Goal: Task Accomplishment & Management: Manage account settings

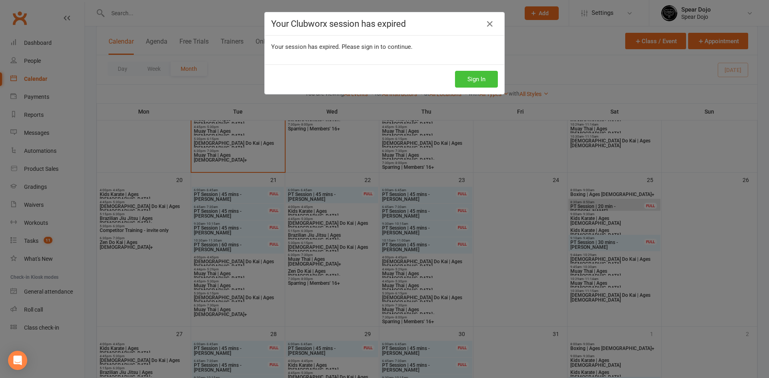
click at [464, 85] on button "Sign In" at bounding box center [476, 79] width 43 height 17
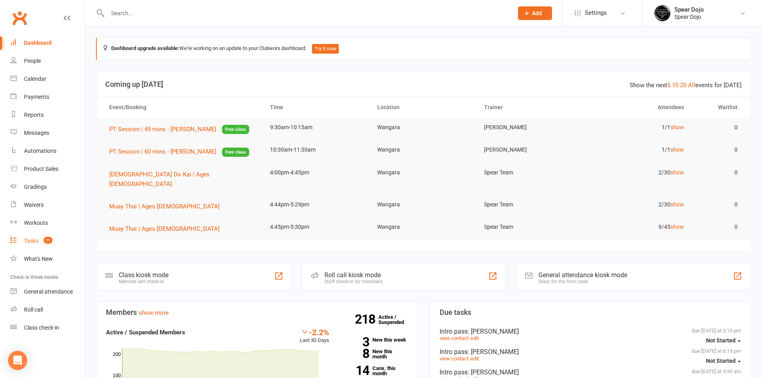
click at [32, 239] on div "Tasks" at bounding box center [31, 241] width 14 height 6
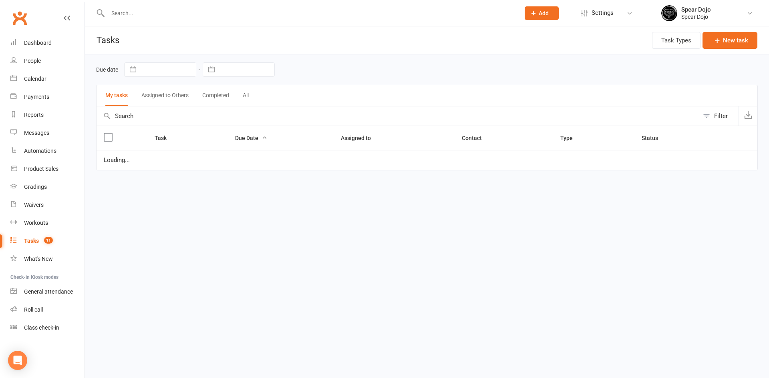
select select "started"
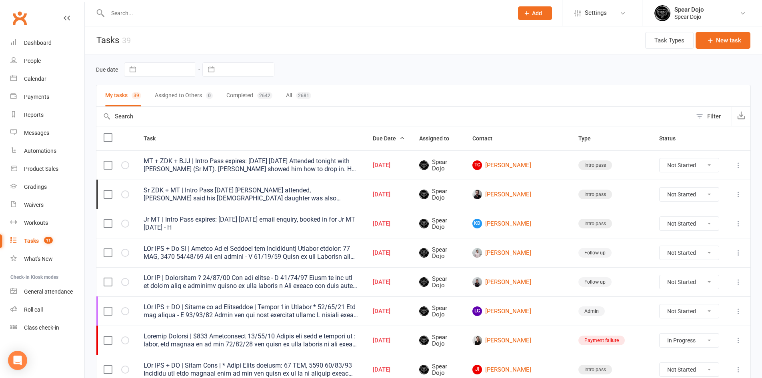
click at [740, 224] on icon at bounding box center [739, 224] width 8 height 8
click at [694, 252] on link "Edit" at bounding box center [697, 255] width 79 height 16
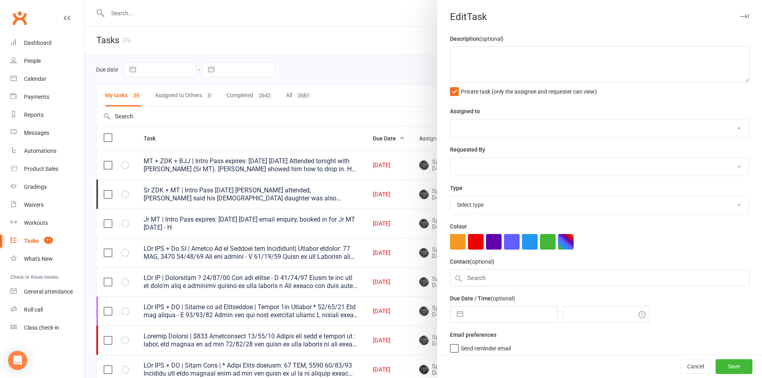
type textarea "Jr MT | Intro Pass expires: 26 Oct, 2025 13/10/25 email enquiry, booked in for …"
select select "43986"
type input "14 Oct 2025"
type input "4:30am"
select select "21686"
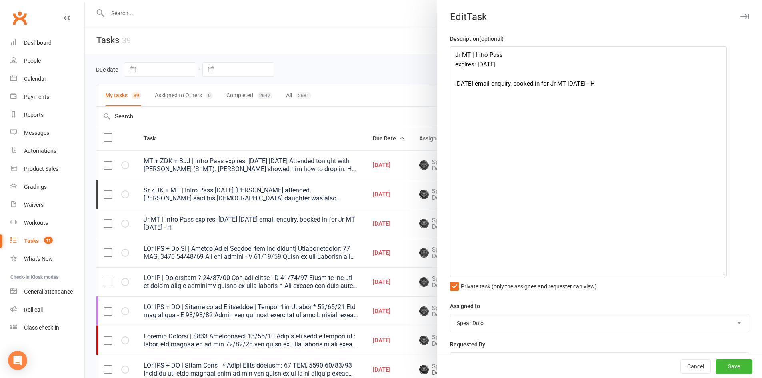
drag, startPoint x: 734, startPoint y: 78, endPoint x: 720, endPoint y: 278, distance: 200.6
click at [720, 277] on textarea "Jr MT | Intro Pass expires: 26 Oct, 2025 13/10/25 email enquiry, booked in for …" at bounding box center [588, 161] width 277 height 231
click at [614, 84] on textarea "Jr MT | Intro Pass expires: 26 Oct, 2025 13/10/25 email enquiry, booked in for …" at bounding box center [588, 164] width 277 height 236
paste textarea "From: Shannon Dodd <chunkyd007@gmail.com> Sent: 13 October 2025 4:43 PM To: Spe…"
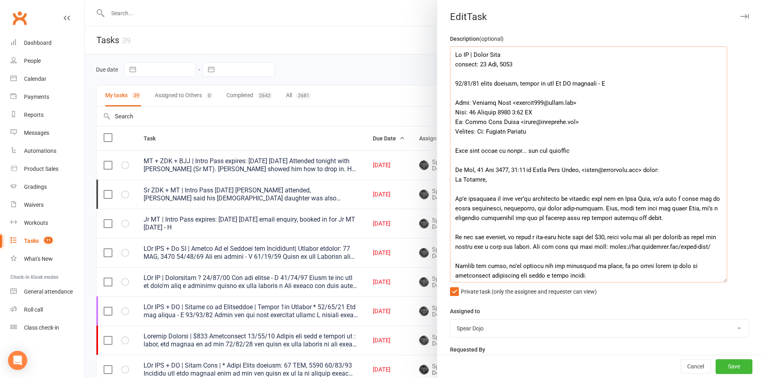
click at [518, 84] on textarea at bounding box center [588, 164] width 277 height 236
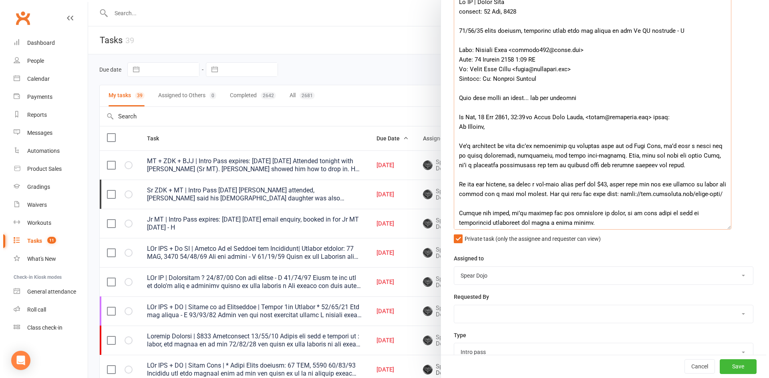
scroll to position [160, 0]
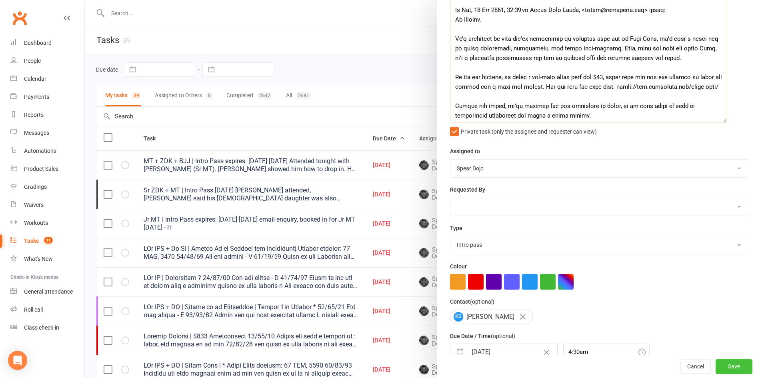
type textarea "Jr MT | Intro Pass expires: 26 Oct, 2025 13/10/25 email enquiry, purchased intr…"
click at [733, 372] on button "Save" at bounding box center [734, 367] width 37 height 14
select select "started"
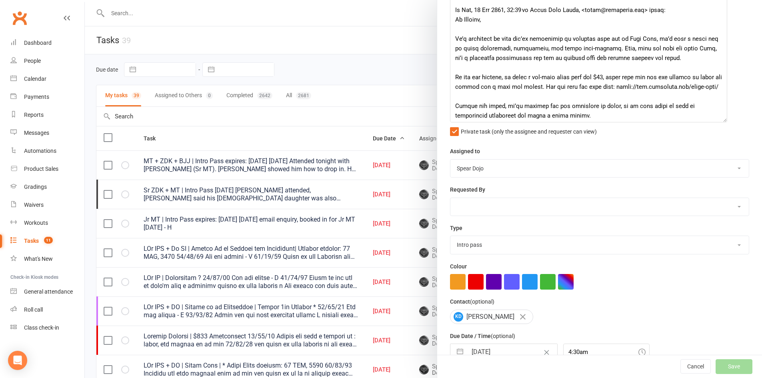
select select "started"
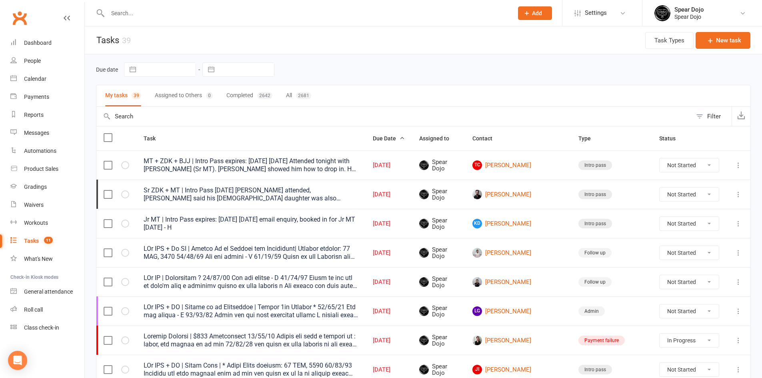
select select "started"
click at [275, 169] on div "MT + ZDK + BJJ | Intro Pass expires: 21st OCT, 2025 09/10/25 Attended tonight w…" at bounding box center [251, 165] width 215 height 16
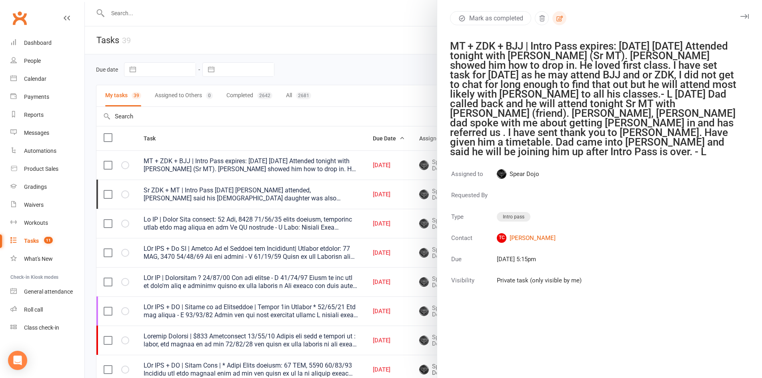
click at [557, 15] on icon "button" at bounding box center [559, 18] width 7 height 7
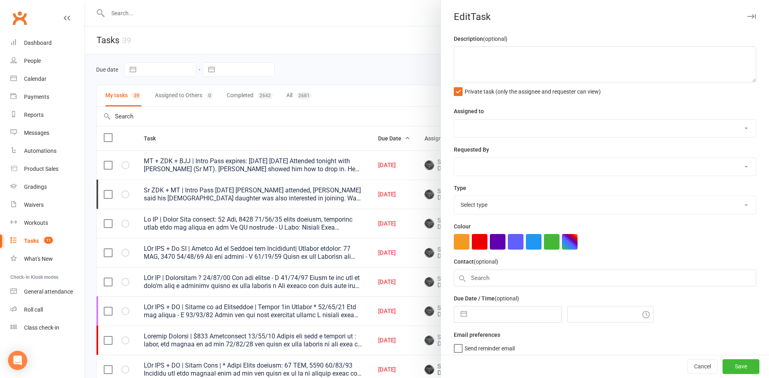
type textarea "MT + ZDK + BJJ | Intro Pass expires: 21st OCT, 2025 09/10/25 Attended tonight w…"
select select "43986"
type input "13 Oct 2025"
type input "5:15pm"
select select "21686"
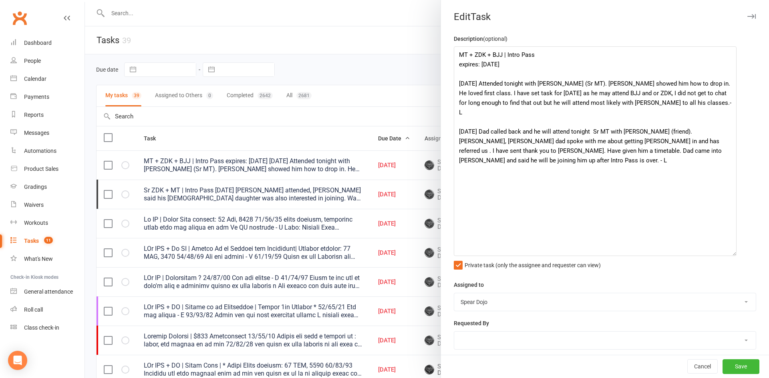
drag, startPoint x: 739, startPoint y: 80, endPoint x: 729, endPoint y: 254, distance: 174.0
click at [729, 254] on textarea "MT + ZDK + BJJ | Intro Pass expires: 21st OCT, 2025 09/10/25 Attended tonight w…" at bounding box center [594, 151] width 283 height 210
click at [630, 63] on textarea "MT + ZDK + BJJ | Intro Pass expires: 21st OCT, 2025 09/10/25 Attended tonight w…" at bounding box center [594, 151] width 283 height 210
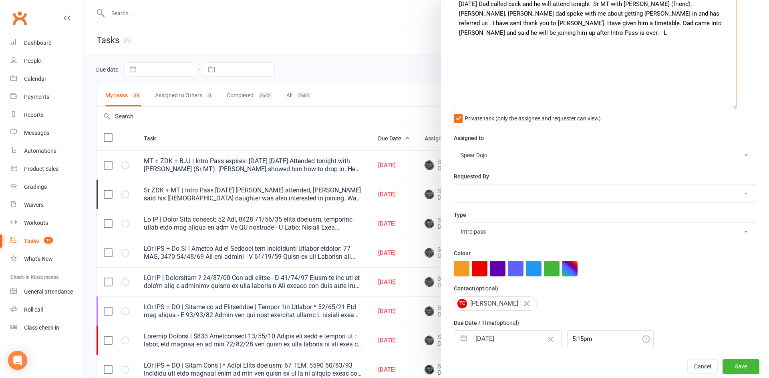
scroll to position [179, 0]
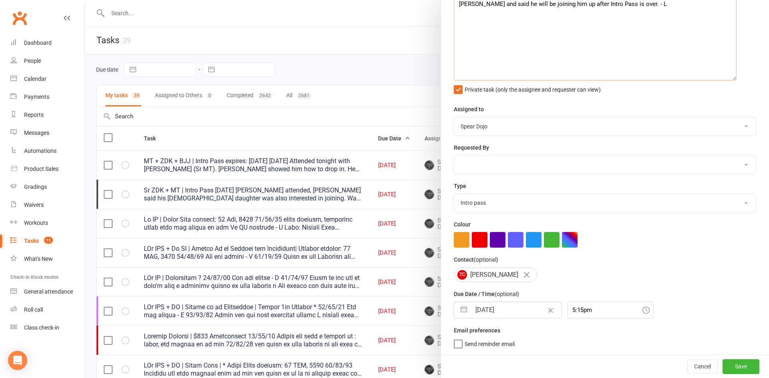
type textarea "MT + ZDK + BJJ | Intro Pass expires: [DATE] [DATE] Did not attend - H [DATE] At…"
click at [460, 310] on button "button" at bounding box center [463, 310] width 14 height 16
select select "8"
select select "2025"
select select "9"
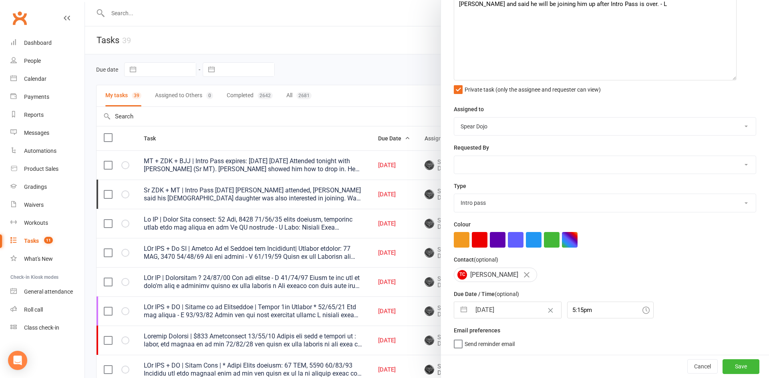
select select "2025"
select select "10"
select select "2025"
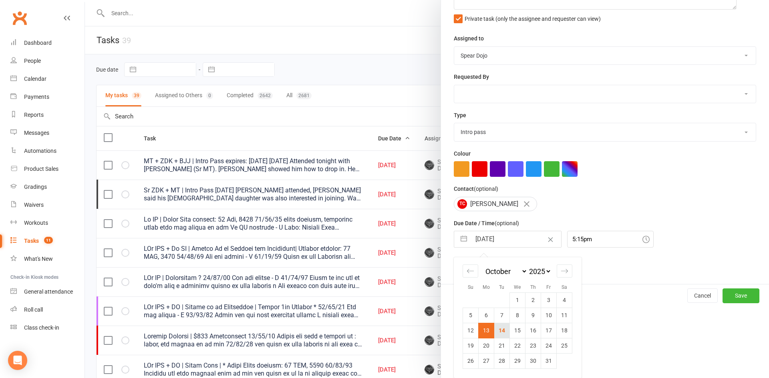
click at [495, 330] on td "14" at bounding box center [502, 330] width 16 height 15
type input "14 Oct 2025"
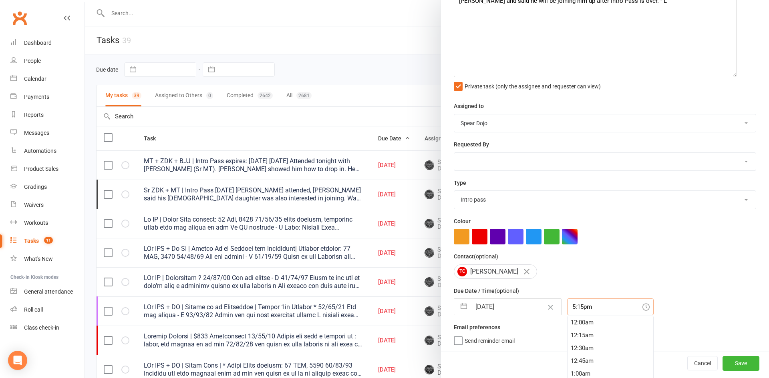
scroll to position [199, 0]
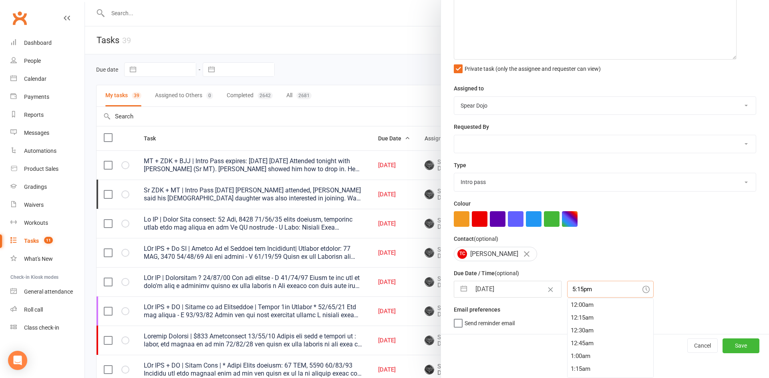
click at [574, 298] on div "5:15pm 12:00am 12:15am 12:30am 12:45am 1:00am 1:15am 1:30am 1:45am 2:00am 2:15a…" at bounding box center [610, 289] width 86 height 17
click at [581, 366] on div "6:15pm" at bounding box center [610, 369] width 86 height 13
type input "6:15pm"
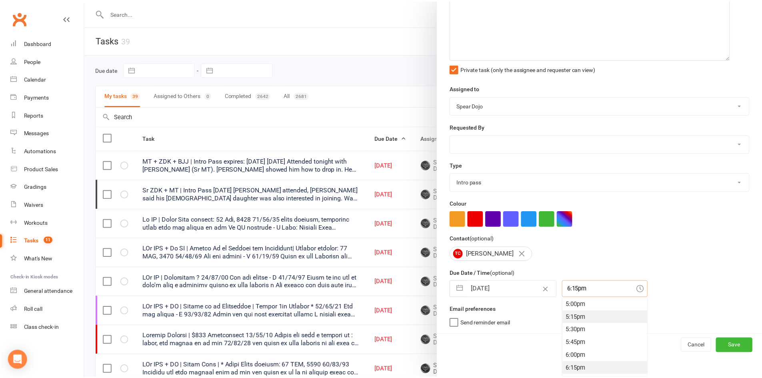
scroll to position [179, 0]
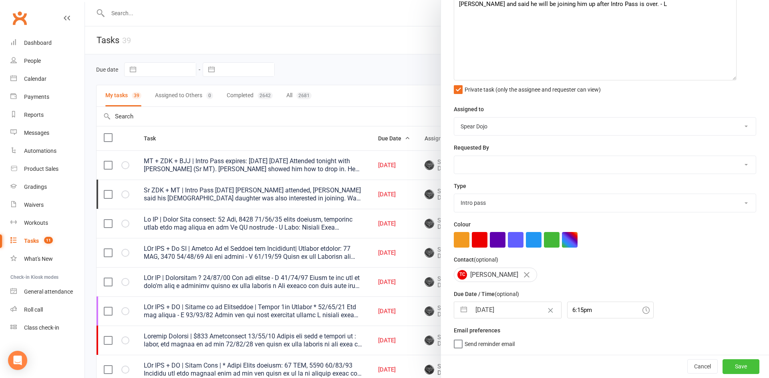
click at [727, 365] on button "Save" at bounding box center [740, 366] width 37 height 14
select select "started"
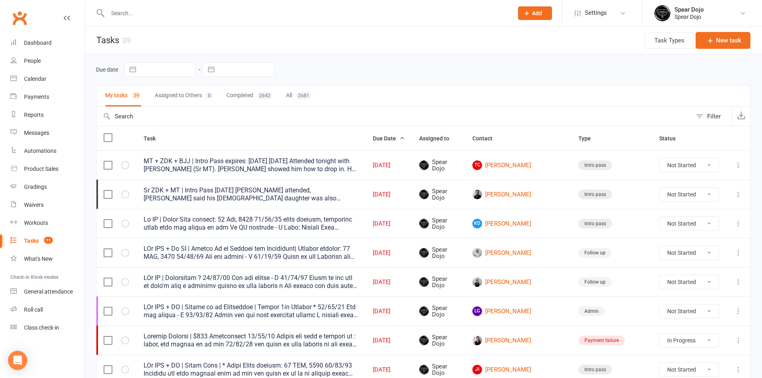
select select "started"
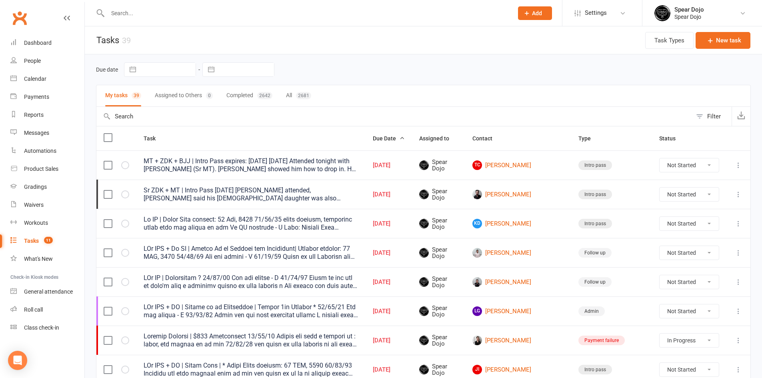
select select "started"
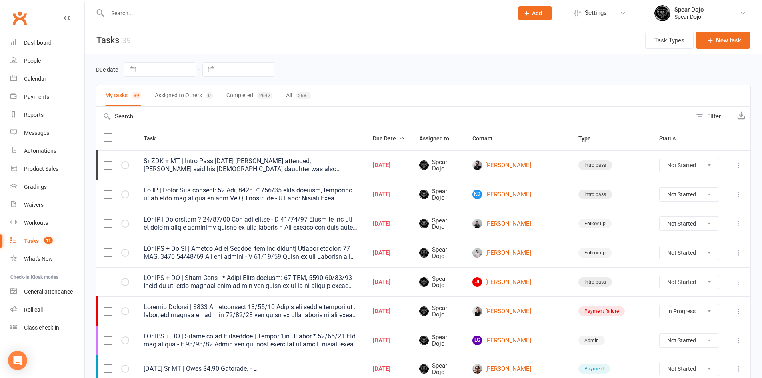
click at [736, 161] on button at bounding box center [739, 166] width 10 height 10
click at [682, 195] on link "Edit" at bounding box center [697, 197] width 79 height 16
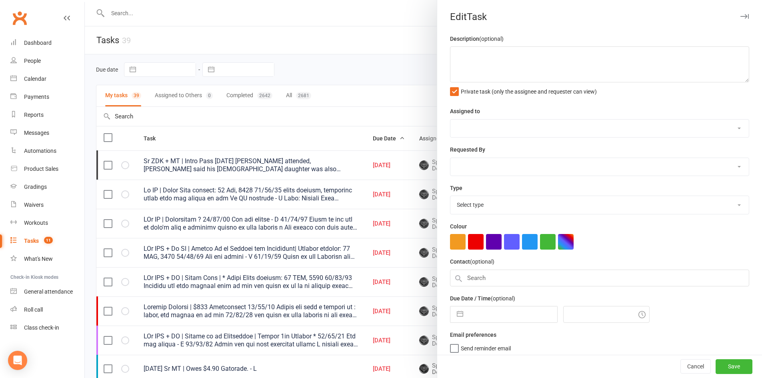
type textarea "Sr ZDK + MT | Intro Pass 13/10/25 Billy attended, Tim said his 15 year old daug…"
select select "43986"
type input "13 Oct 2025"
type input "6:15pm"
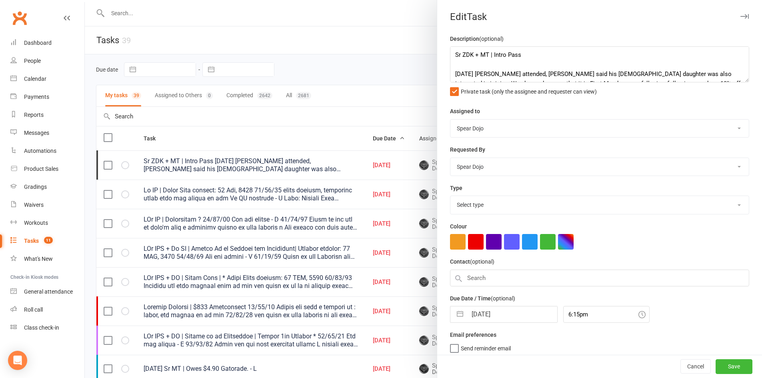
select select "21686"
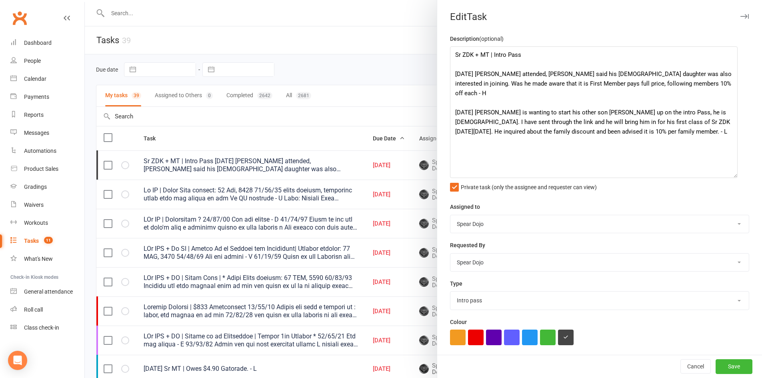
drag, startPoint x: 735, startPoint y: 78, endPoint x: 732, endPoint y: 174, distance: 95.7
click at [732, 174] on textarea "Sr ZDK + MT | Intro Pass 13/10/25 Billy attended, Tim said his 15 year old daug…" at bounding box center [594, 112] width 288 height 132
click at [656, 83] on textarea "Sr ZDK + MT | Intro Pass 13/10/25 Billy attended, Tim said his 15 year old daug…" at bounding box center [594, 112] width 288 height 132
click at [690, 73] on textarea "Sr ZDK + MT | Intro Pass 13/10/25 Billy attended, Tim said his 15 year old daug…" at bounding box center [594, 112] width 288 height 132
click at [524, 84] on textarea "Sr ZDK + MT | Intro Pass 13/10/25 Billy attended, Tim said his 15 year old daug…" at bounding box center [594, 112] width 288 height 132
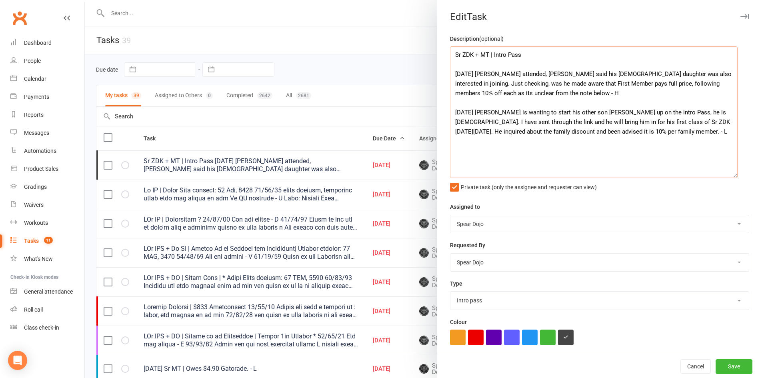
click at [622, 83] on textarea "Sr ZDK + MT | Intro Pass 13/10/25 Billy attended, Tim said his 15 year old daug…" at bounding box center [594, 112] width 288 height 132
click at [676, 83] on textarea "Sr ZDK + MT | Intro Pass 13/10/25 Billy attended, Tim said his 15 year old daug…" at bounding box center [594, 112] width 288 height 132
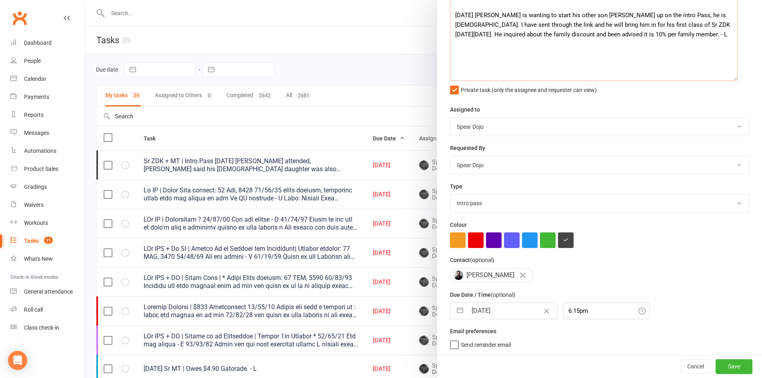
scroll to position [101, 0]
type textarea "Sr ZDK + MT | Intro Pass [DATE] [PERSON_NAME] attended, [PERSON_NAME] said his …"
click at [458, 309] on button "button" at bounding box center [460, 310] width 14 height 16
select select "8"
select select "2025"
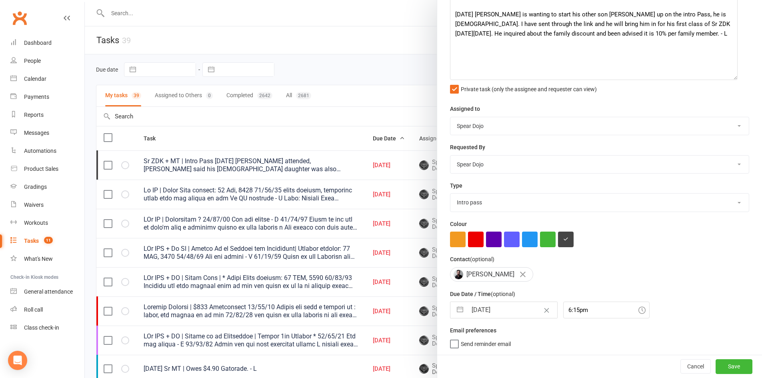
select select "9"
select select "2025"
select select "10"
select select "2025"
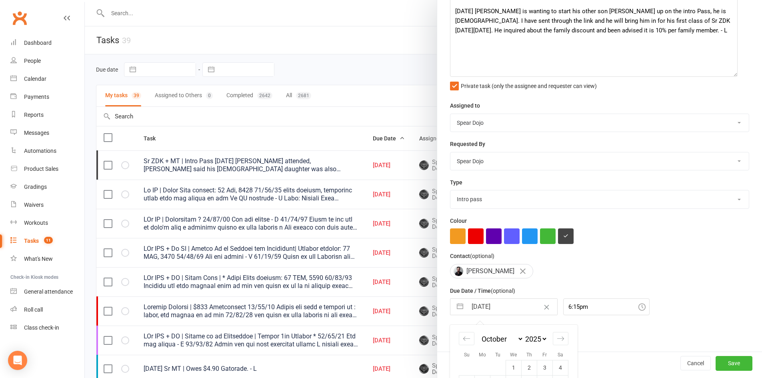
scroll to position [172, 0]
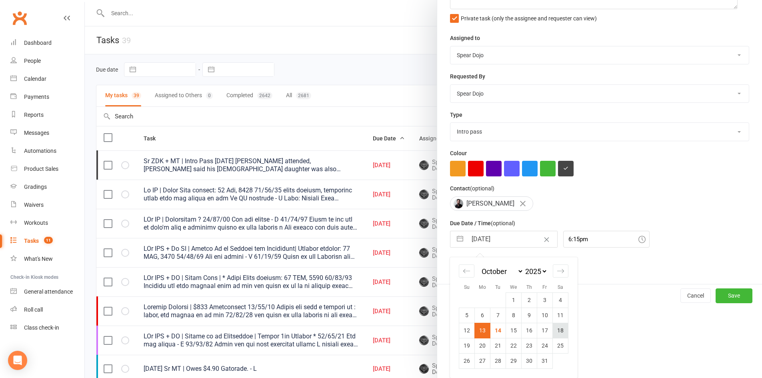
click at [554, 329] on td "18" at bounding box center [561, 330] width 16 height 15
type input "18 Oct 2025"
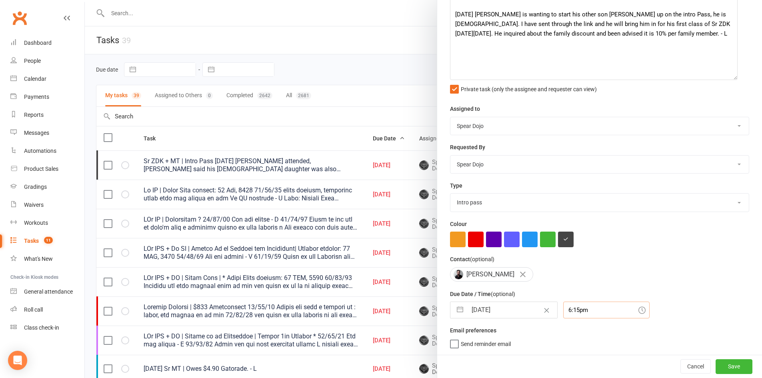
click at [571, 310] on div "6:15pm" at bounding box center [607, 310] width 86 height 17
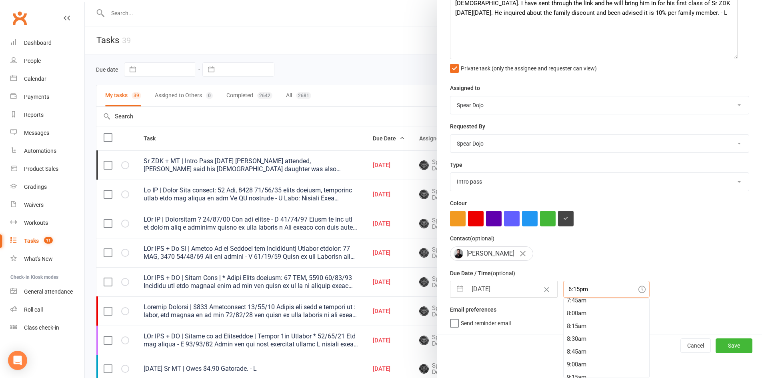
scroll to position [402, 0]
click at [586, 312] on div "8:00am" at bounding box center [607, 313] width 86 height 13
type input "8:00am"
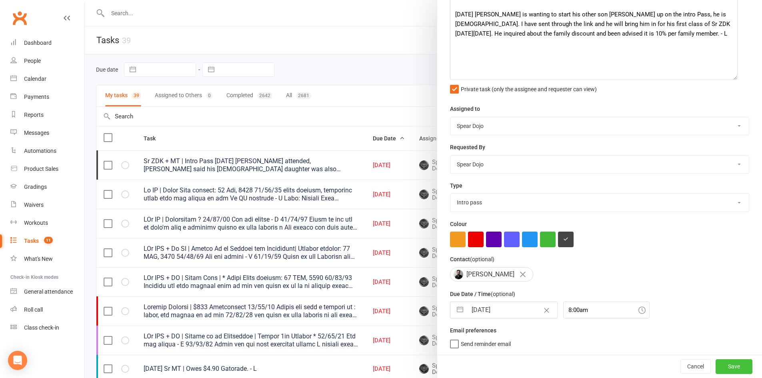
drag, startPoint x: 713, startPoint y: 367, endPoint x: 625, endPoint y: 321, distance: 99.9
click at [716, 365] on button "Save" at bounding box center [734, 366] width 37 height 14
select select "started"
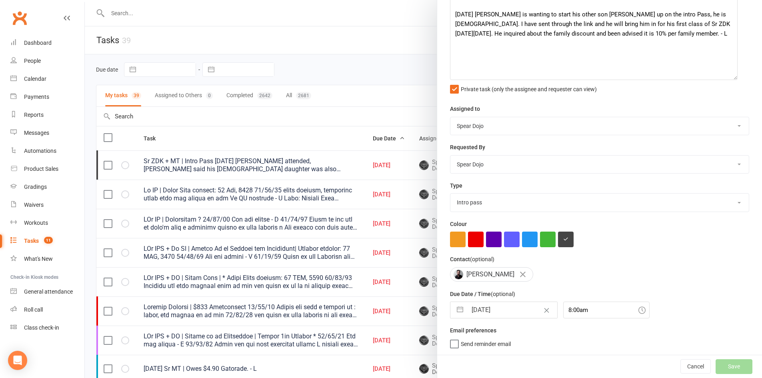
select select "started"
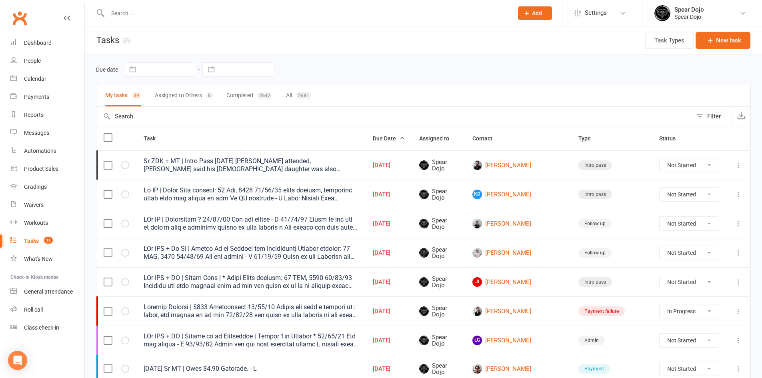
select select "started"
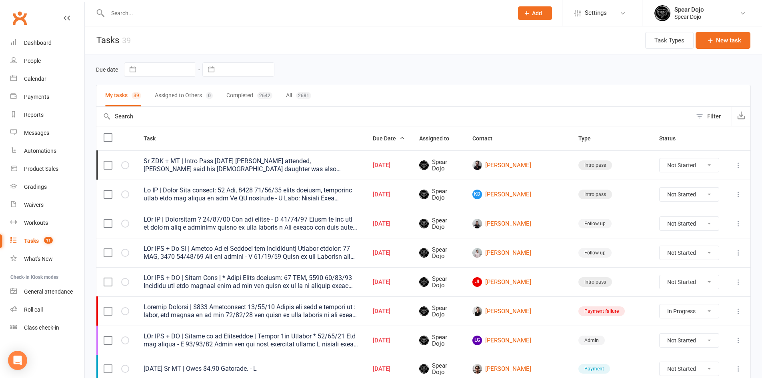
select select "started"
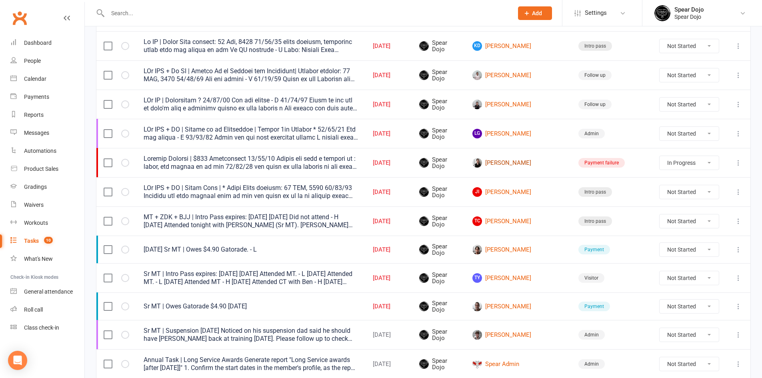
scroll to position [120, 0]
click at [321, 195] on div at bounding box center [251, 191] width 215 height 16
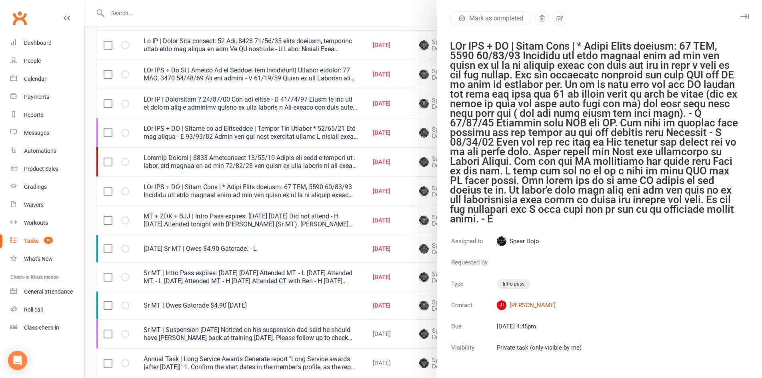
click at [531, 302] on link "JI Joel Itzstein" at bounding box center [539, 306] width 85 height 10
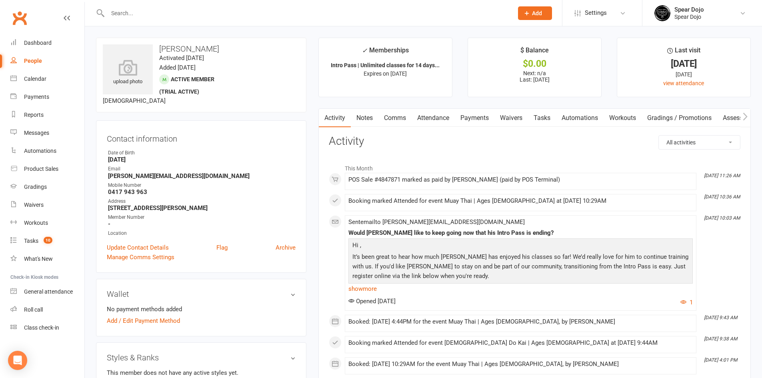
click at [546, 115] on link "Tasks" at bounding box center [542, 118] width 28 height 18
select select "incomplete"
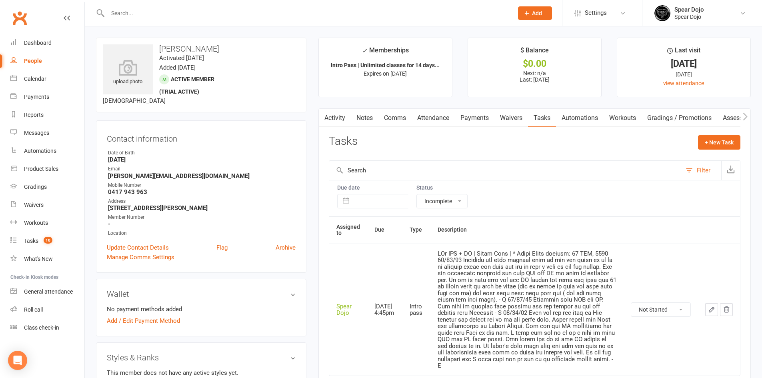
click at [711, 307] on icon "button" at bounding box center [711, 309] width 7 height 7
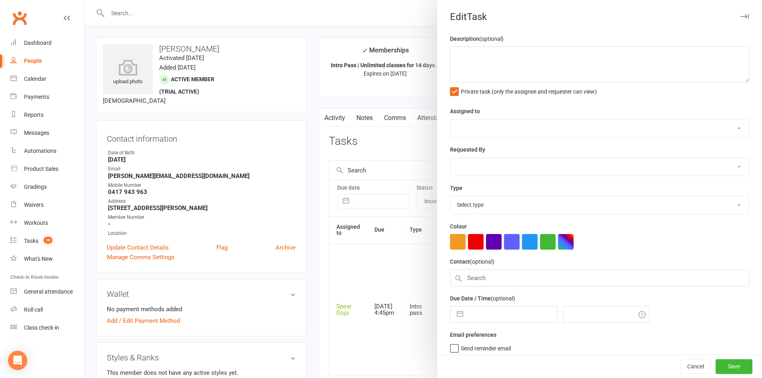
type textarea "PJr ZDK + MT | Intro Pass | * Needs Photo expires: 17 OCT, 2025 11/10/25 Attend…"
select select "43986"
type input "14 Oct 2025"
type input "4:45pm"
select select "21686"
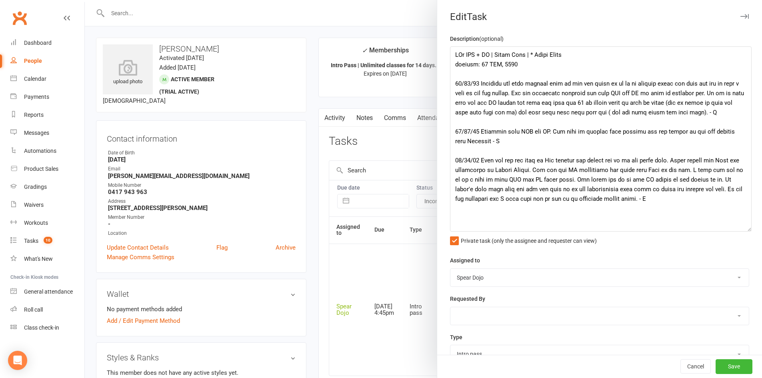
drag, startPoint x: 732, startPoint y: 80, endPoint x: 743, endPoint y: 229, distance: 149.7
click at [743, 229] on textarea at bounding box center [601, 138] width 302 height 185
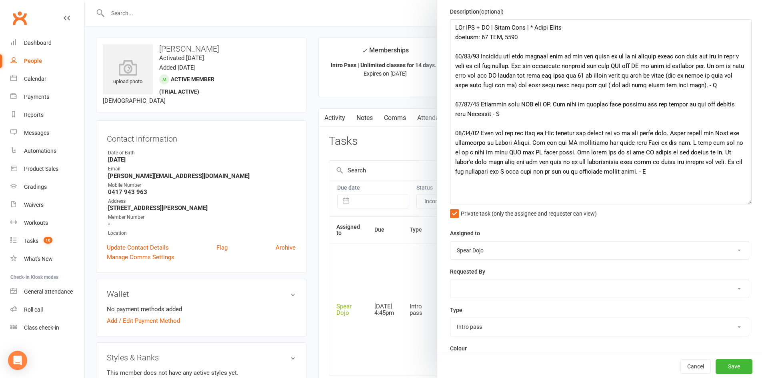
scroll to position [155, 0]
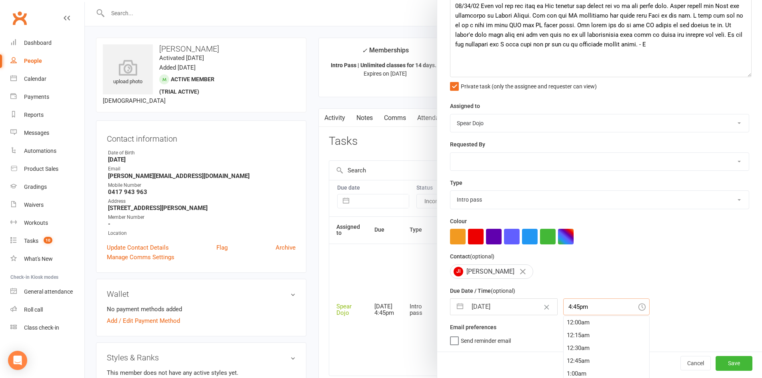
click at [568, 313] on input "4:45pm" at bounding box center [607, 307] width 86 height 17
click at [570, 343] on div "4:00pm" at bounding box center [607, 337] width 86 height 13
type input "4:00pm"
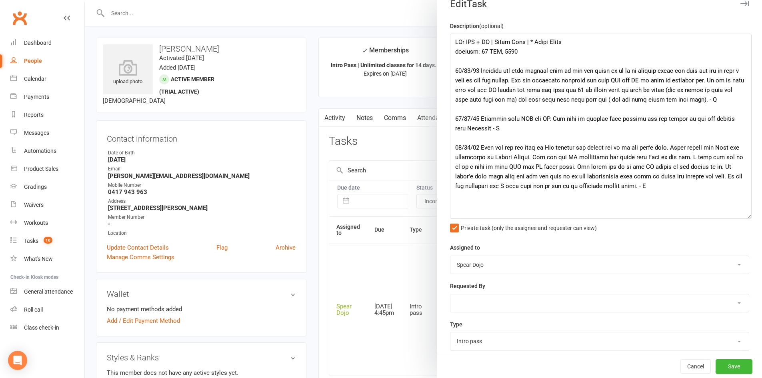
scroll to position [0, 0]
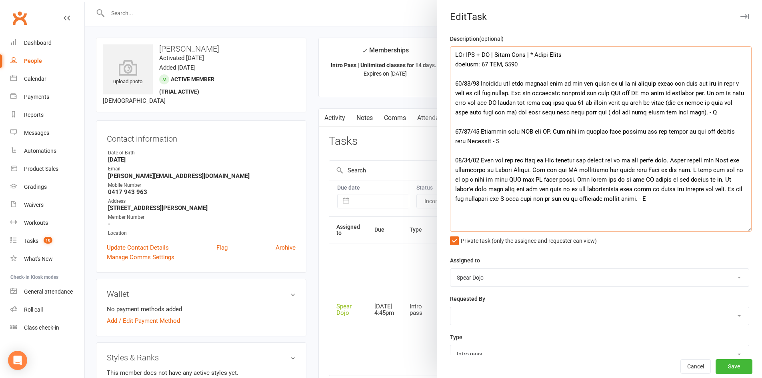
click at [599, 52] on textarea at bounding box center [601, 138] width 302 height 185
click at [554, 68] on textarea at bounding box center [601, 138] width 302 height 185
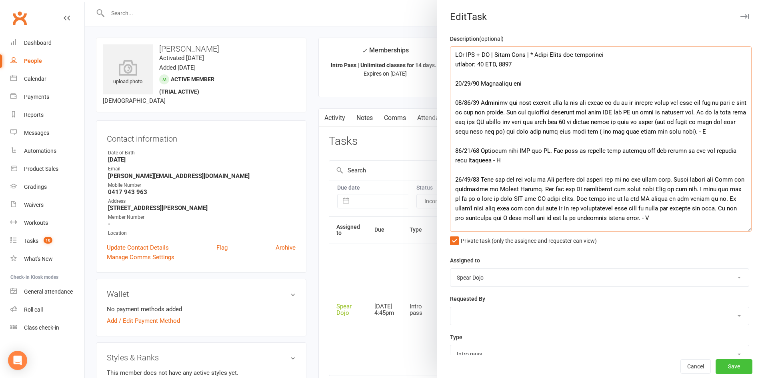
type textarea "PJr ZDK + MT | Intro Pass | * Needs Photo and membership expires: 17 OCT, 2025 …"
click at [721, 366] on button "Save" at bounding box center [734, 367] width 37 height 14
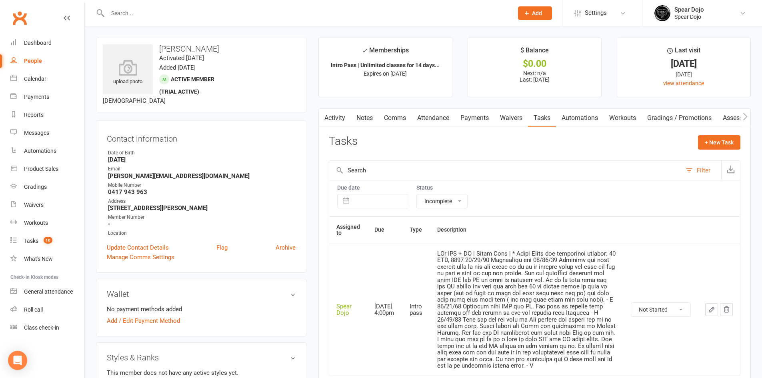
click at [335, 111] on link "Activity" at bounding box center [335, 118] width 32 height 18
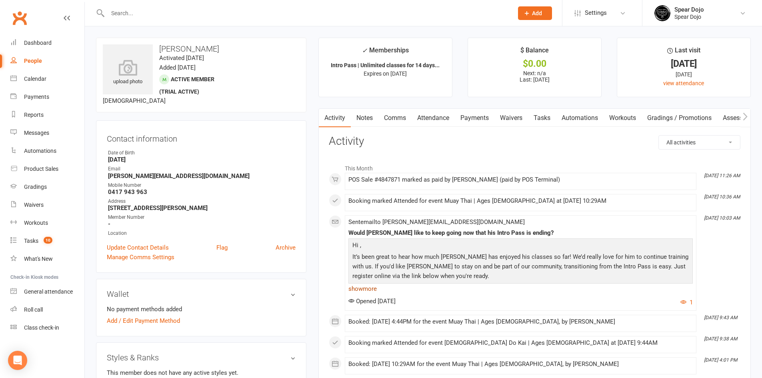
click at [367, 289] on link "show more" at bounding box center [521, 288] width 345 height 11
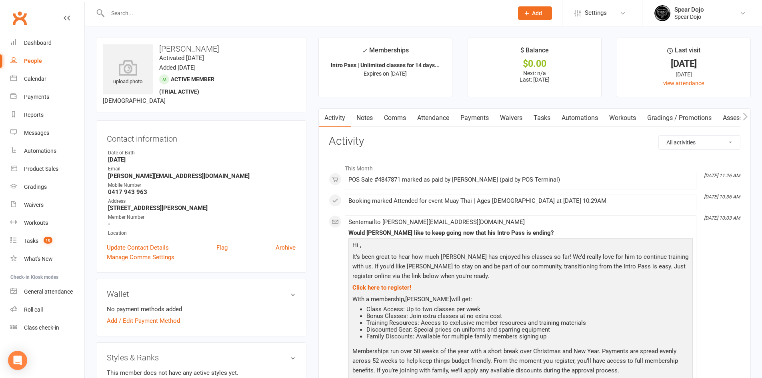
scroll to position [40, 0]
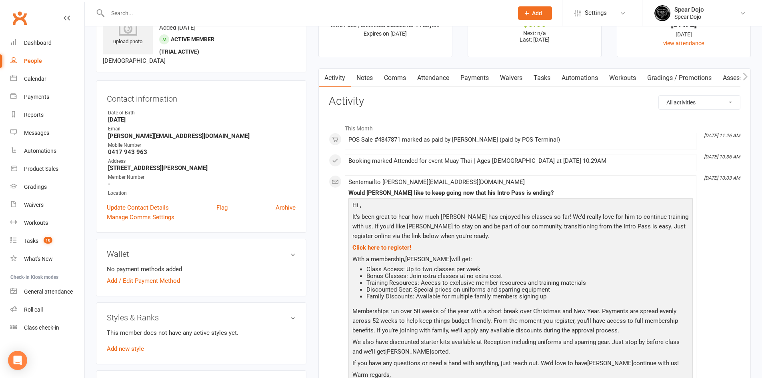
click at [544, 82] on link "Tasks" at bounding box center [542, 78] width 28 height 18
select select "incomplete"
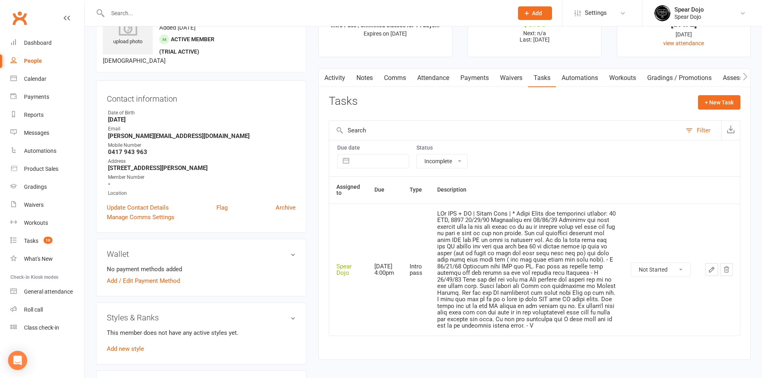
click at [716, 273] on button "button" at bounding box center [712, 269] width 13 height 13
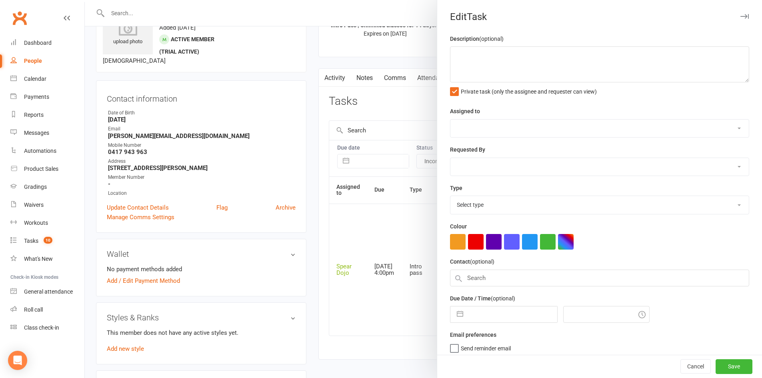
type textarea "PJr ZDK + MT | Intro Pass | * Needs Photo and membership expires: 17 OCT, 2025 …"
select select "43986"
type input "14 Oct 2025"
type input "4:00pm"
select select "21686"
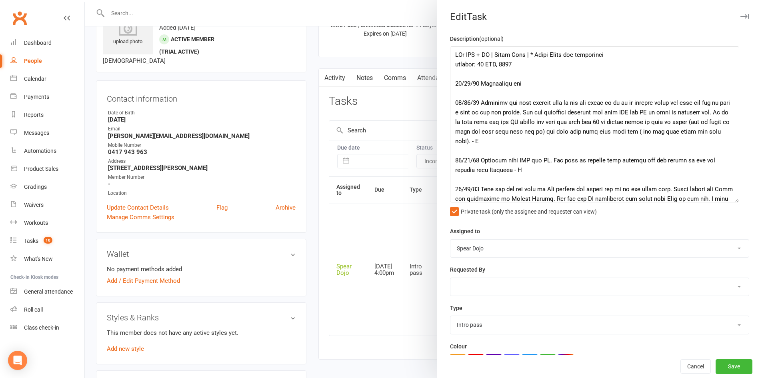
drag, startPoint x: 734, startPoint y: 81, endPoint x: 733, endPoint y: 201, distance: 120.1
click at [733, 201] on textarea at bounding box center [594, 124] width 289 height 156
drag, startPoint x: 479, startPoint y: 85, endPoint x: 532, endPoint y: 82, distance: 52.5
click at [532, 82] on textarea at bounding box center [594, 124] width 289 height 156
click at [594, 82] on textarea at bounding box center [594, 124] width 289 height 156
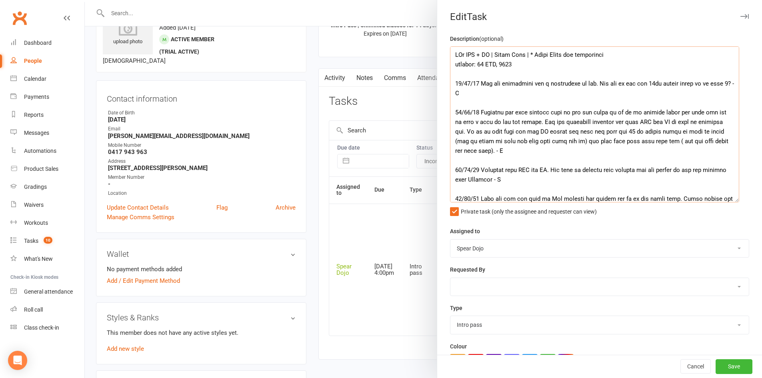
click at [598, 82] on textarea at bounding box center [594, 124] width 289 height 156
click at [648, 84] on textarea at bounding box center [594, 124] width 289 height 156
click at [697, 84] on textarea at bounding box center [594, 124] width 289 height 156
drag, startPoint x: 506, startPoint y: 93, endPoint x: 553, endPoint y: 93, distance: 46.8
click at [553, 93] on textarea at bounding box center [594, 124] width 289 height 156
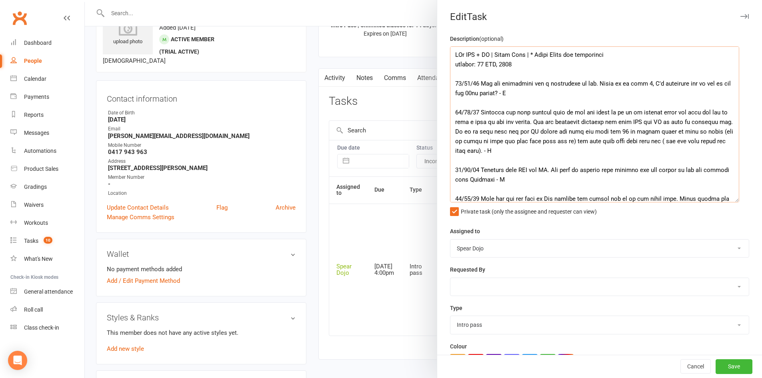
click at [706, 85] on textarea at bounding box center [594, 124] width 289 height 156
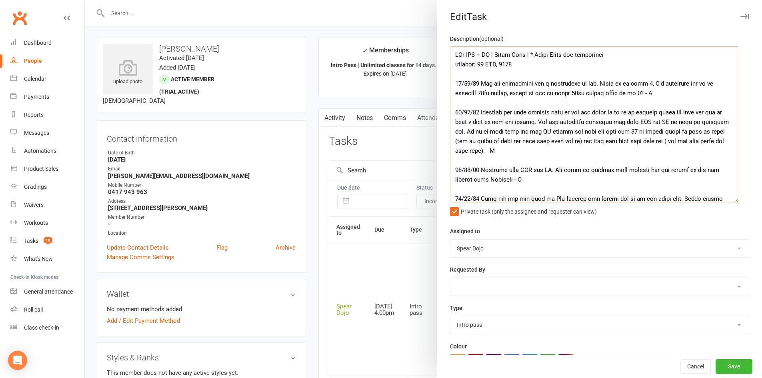
drag, startPoint x: 646, startPoint y: 84, endPoint x: 598, endPoint y: 85, distance: 47.6
click at [598, 85] on textarea at bounding box center [594, 124] width 289 height 156
click at [577, 94] on textarea at bounding box center [594, 124] width 289 height 156
type textarea "PJr ZDK + MT | Intro Pass | * Needs Photo and membership expires: 17 OCT, 2025 …"
click at [728, 367] on button "Save" at bounding box center [734, 367] width 37 height 14
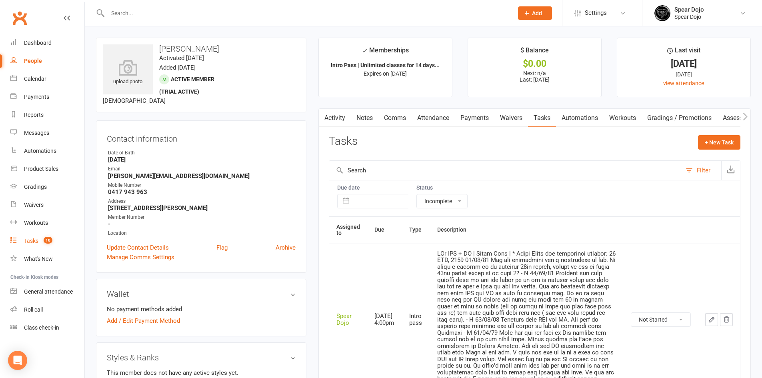
click at [40, 238] on count-badge "10" at bounding box center [46, 241] width 13 height 6
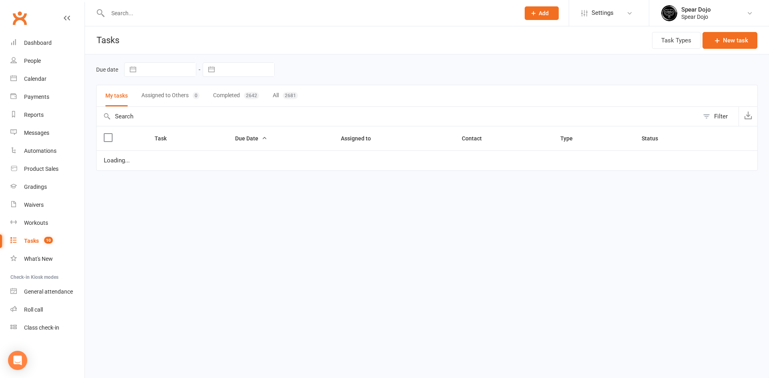
select select "started"
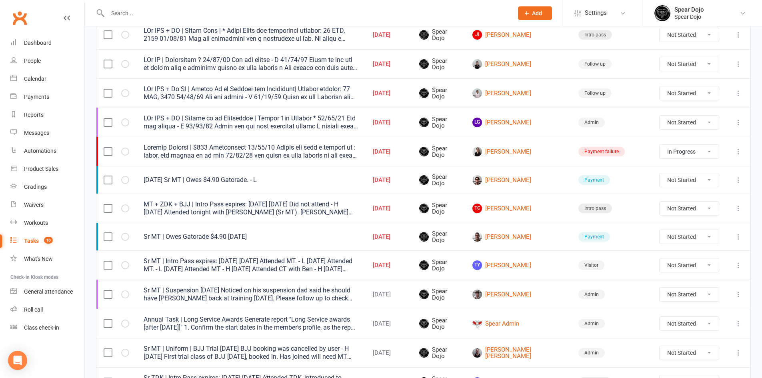
scroll to position [160, 0]
click at [738, 238] on icon at bounding box center [739, 237] width 8 height 8
click at [671, 266] on link "Edit" at bounding box center [697, 268] width 79 height 16
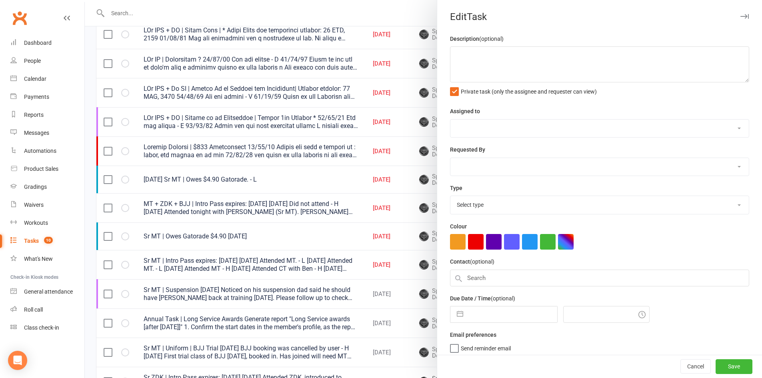
type textarea "Sr MT | Owes Gatorade $4.90 [DATE]"
select select "43986"
type input "14 Oct 2025"
type input "6:30pm"
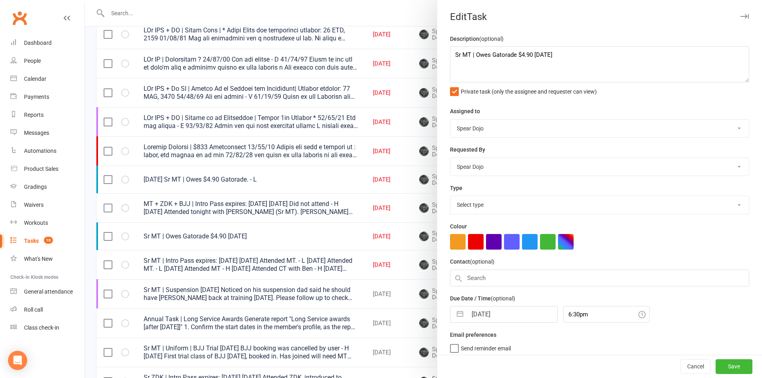
select select "19884"
click at [460, 311] on button "button" at bounding box center [460, 313] width 14 height 16
select select "8"
select select "2025"
select select "9"
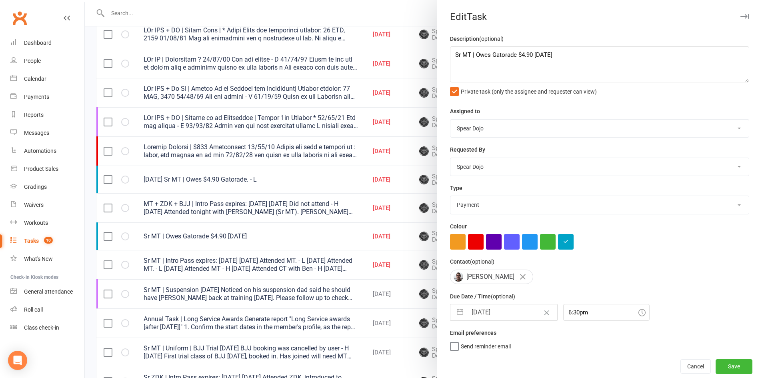
select select "2025"
select select "10"
select select "2025"
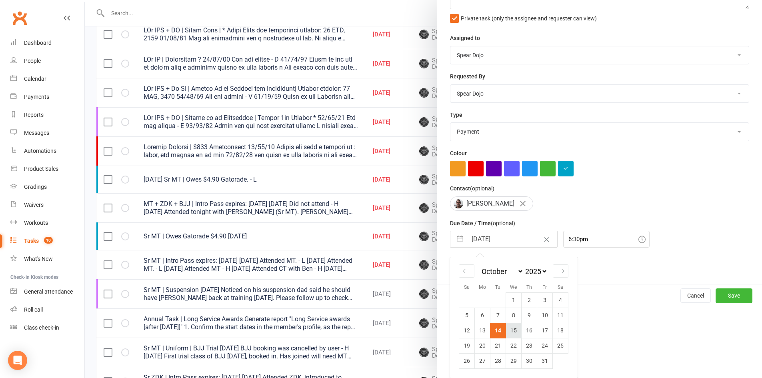
click at [514, 335] on td "15" at bounding box center [514, 330] width 16 height 15
type input "15 Oct 2025"
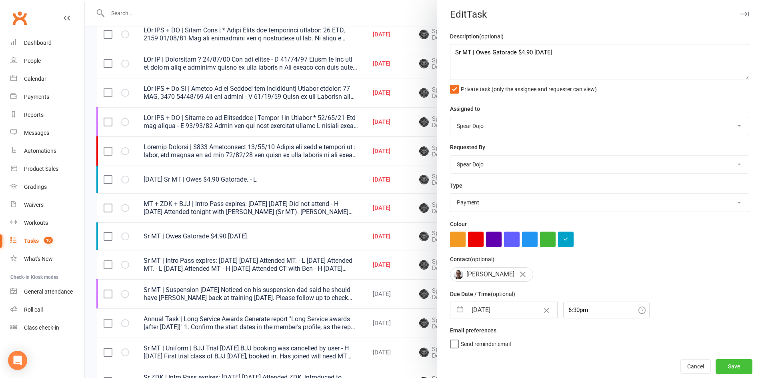
click at [724, 371] on button "Save" at bounding box center [734, 366] width 37 height 14
select select "started"
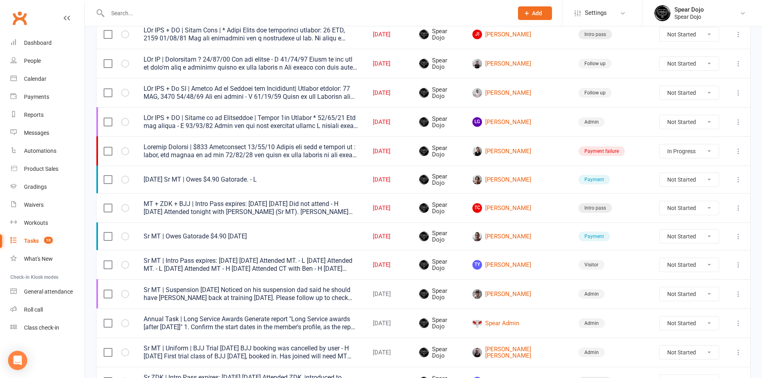
select select "started"
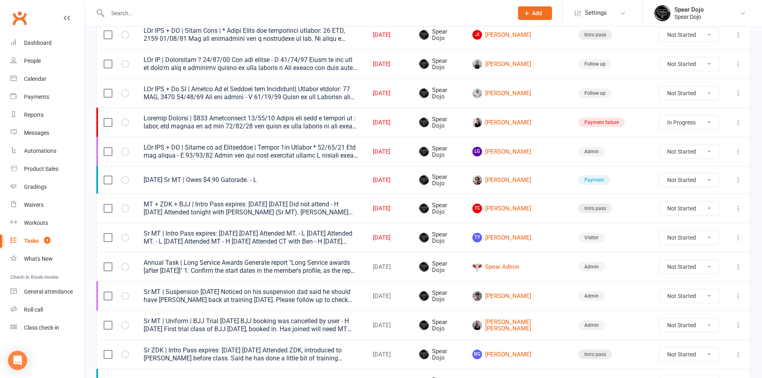
scroll to position [160, 0]
click at [741, 237] on icon at bounding box center [739, 237] width 8 height 8
click at [697, 266] on link "Edit" at bounding box center [697, 269] width 79 height 16
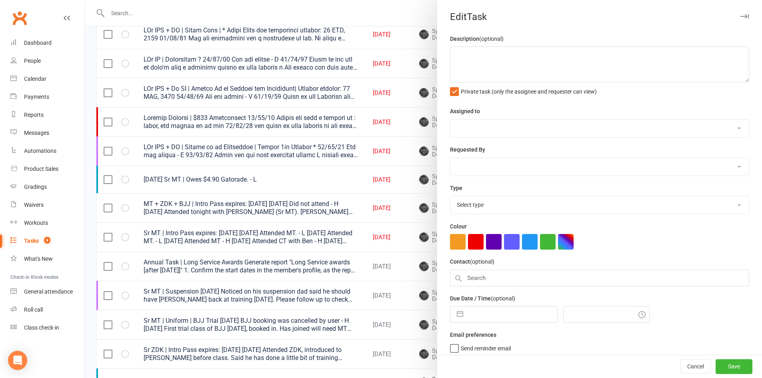
type textarea "Sr MT | Intro Pass expires: 15 OCT, 2025 09/10/25 Attended MT. - L 08/10/25 Att…"
select select "43986"
type input "14 Oct 2025"
type input "6:30pm"
select select "22771"
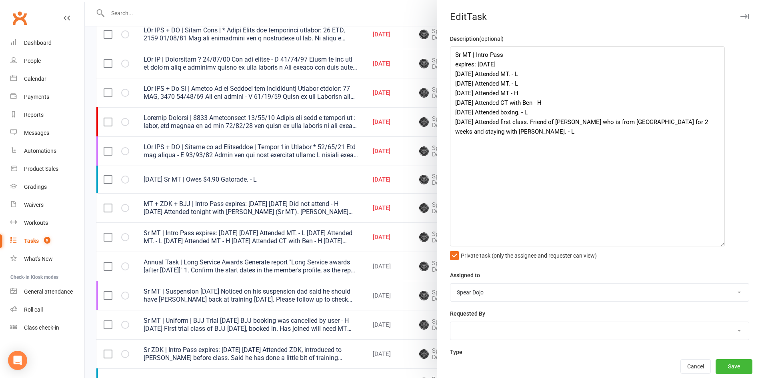
drag, startPoint x: 735, startPoint y: 78, endPoint x: 676, endPoint y: 182, distance: 119.4
click at [719, 243] on textarea "Sr MT | Intro Pass expires: 15 OCT, 2025 09/10/25 Attended MT. - L 08/10/25 Att…" at bounding box center [587, 146] width 275 height 200
click at [524, 59] on textarea "Sr MT | Intro Pass expires: 15 OCT, 2025 09/10/25 Attended MT. - L 08/10/25 Att…" at bounding box center [587, 146] width 275 height 201
click at [522, 62] on textarea "Sr MT | Intro Pass expires: 15 OCT, 2025 09/10/25 Attended MT. - L 08/10/25 Att…" at bounding box center [587, 146] width 275 height 201
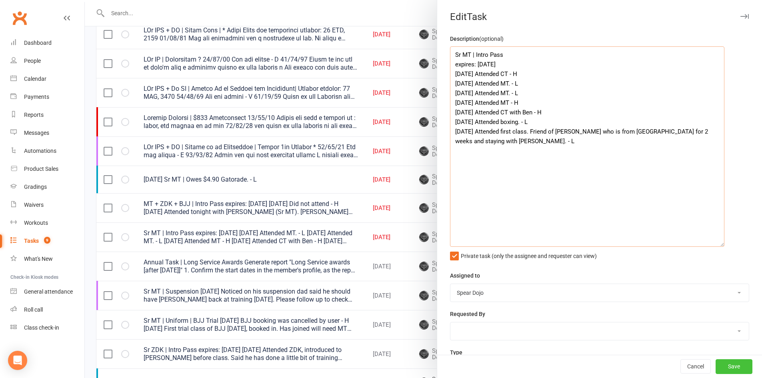
type textarea "Sr MT | Intro Pass expires: 15 OCT, 2025 13/10/25 Attended CT - H 09/10/25 Atte…"
click at [722, 365] on button "Save" at bounding box center [734, 367] width 37 height 14
select select "started"
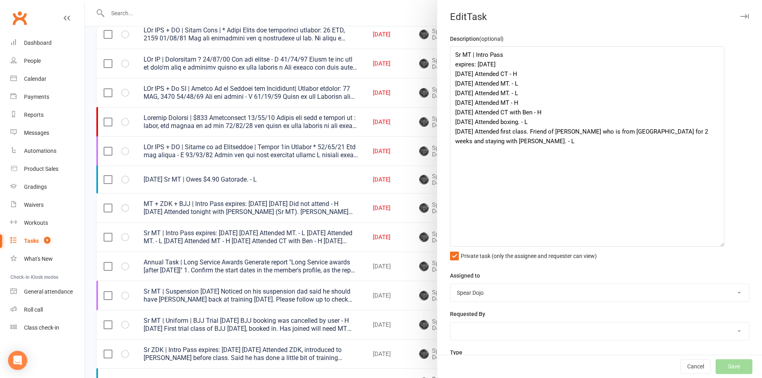
select select "started"
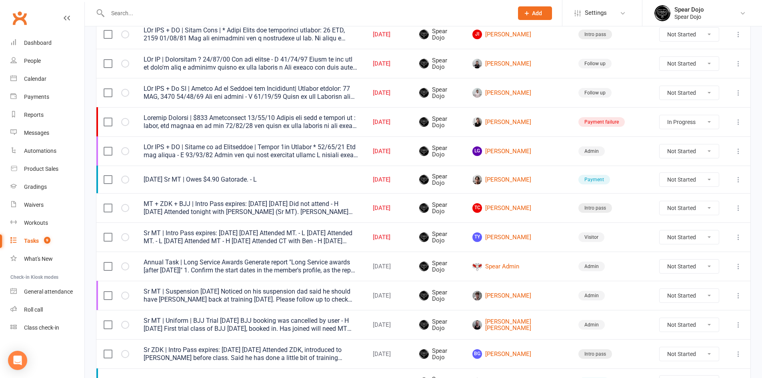
select select "started"
click at [544, 236] on link "TY Tomoya Yamanobe" at bounding box center [519, 238] width 92 height 10
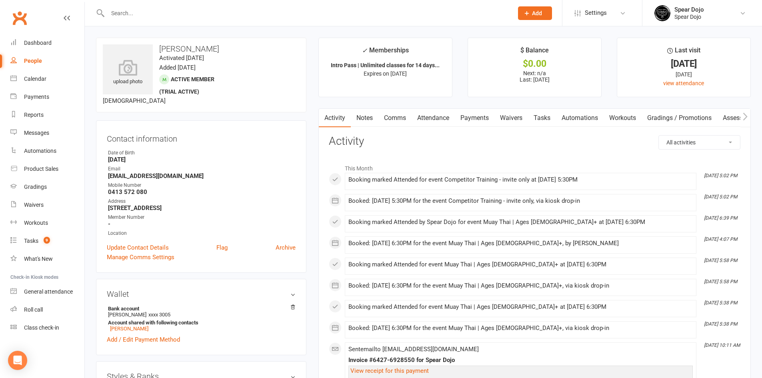
click at [420, 116] on link "Attendance" at bounding box center [433, 118] width 43 height 18
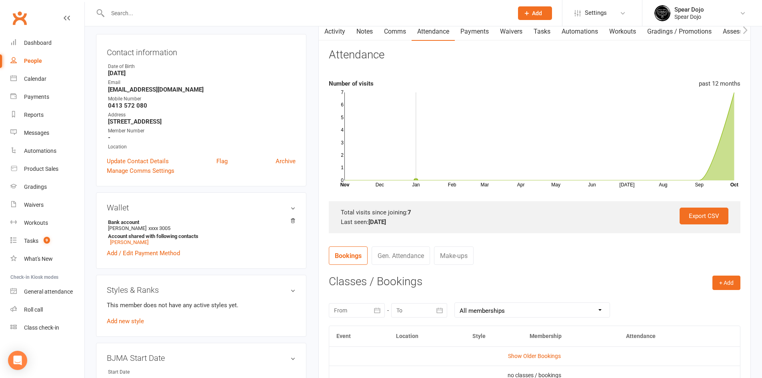
scroll to position [160, 0]
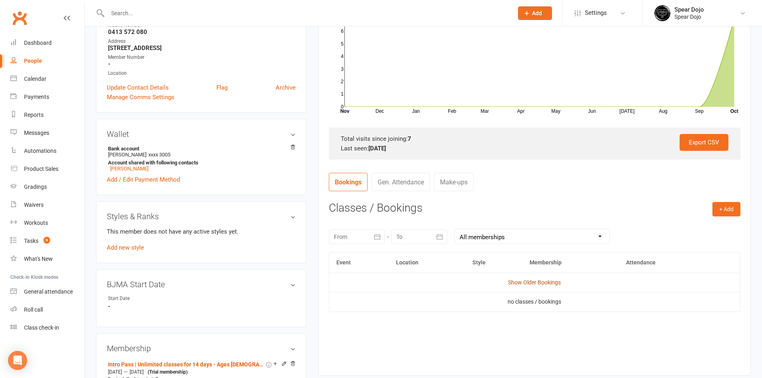
click at [534, 283] on link "Show Older Bookings" at bounding box center [534, 282] width 53 height 6
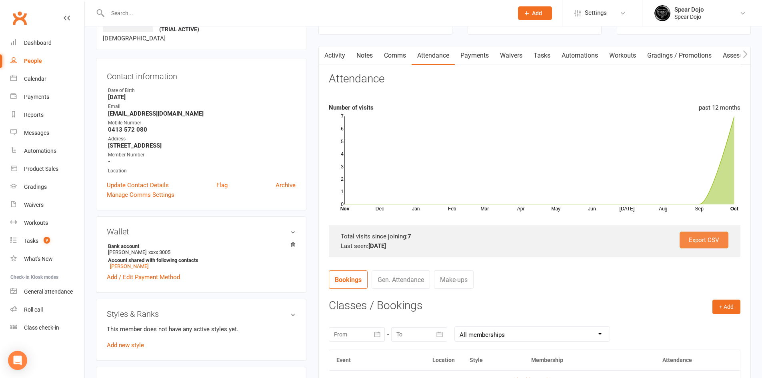
scroll to position [0, 0]
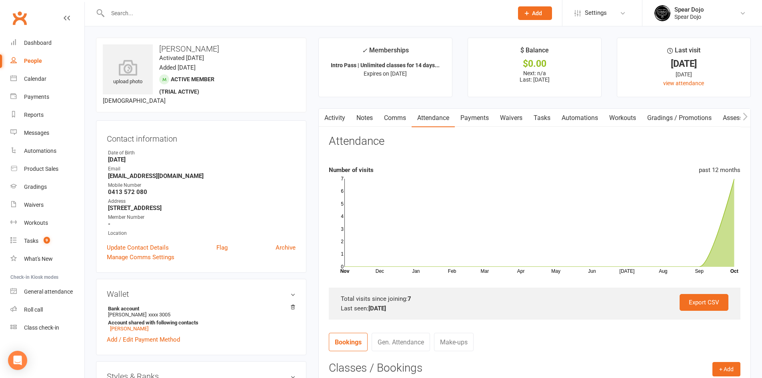
click at [548, 118] on link "Tasks" at bounding box center [542, 118] width 28 height 18
select select "incomplete"
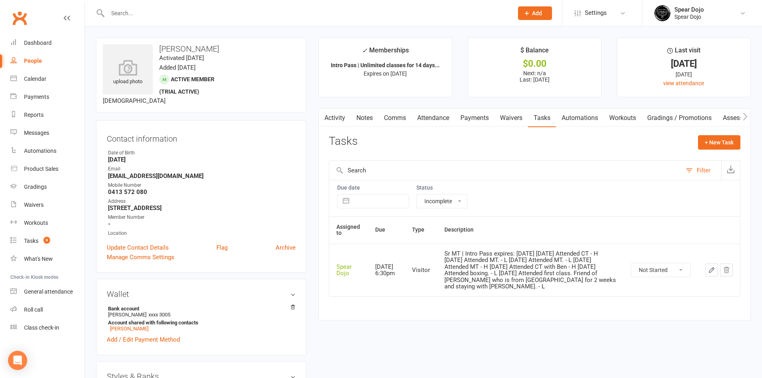
click at [710, 268] on icon "button" at bounding box center [711, 270] width 7 height 7
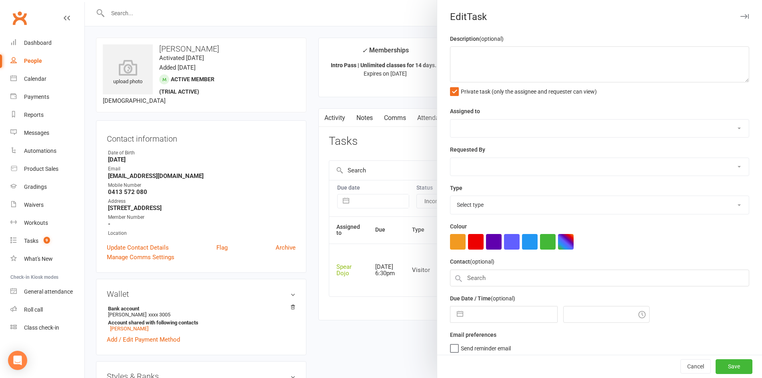
type textarea "Sr MT | Intro Pass expires: 15 OCT, 2025 13/10/25 Attended CT - H 09/10/25 Atte…"
select select "43986"
type input "14 Oct 2025"
type input "6:30pm"
select select "22771"
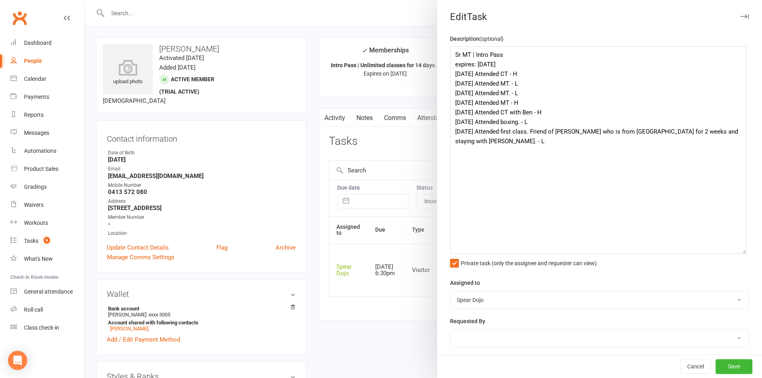
drag, startPoint x: 732, startPoint y: 79, endPoint x: 738, endPoint y: 251, distance: 171.8
click at [738, 251] on textarea "Sr MT | Intro Pass expires: 15 OCT, 2025 13/10/25 Attended CT - H 09/10/25 Atte…" at bounding box center [598, 150] width 297 height 208
click at [544, 66] on textarea "Sr MT | Intro Pass expires: 15 OCT, 2025 13/10/25 Attended CT - H 09/10/25 Atte…" at bounding box center [598, 150] width 297 height 208
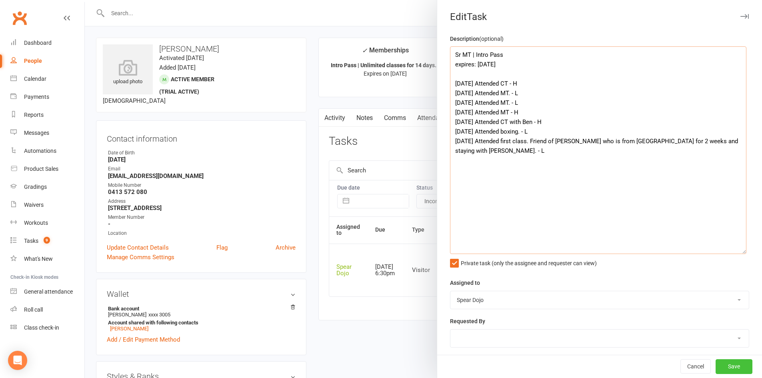
type textarea "Sr MT | Intro Pass expires: [DATE] [DATE] Attended CT - H [DATE] Attended MT. -…"
click at [726, 368] on button "Save" at bounding box center [734, 367] width 37 height 14
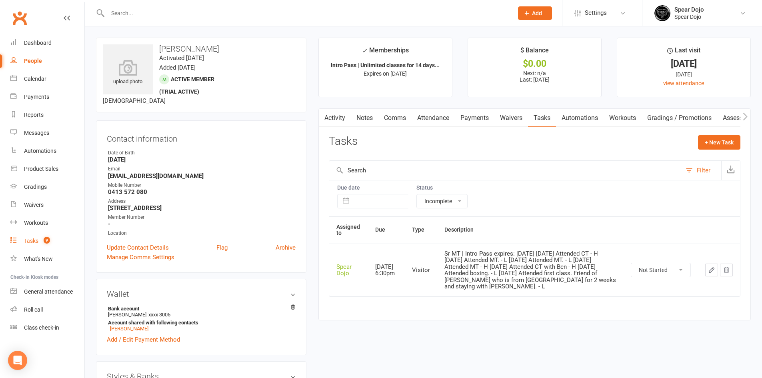
click at [37, 241] on div "Tasks" at bounding box center [31, 241] width 14 height 6
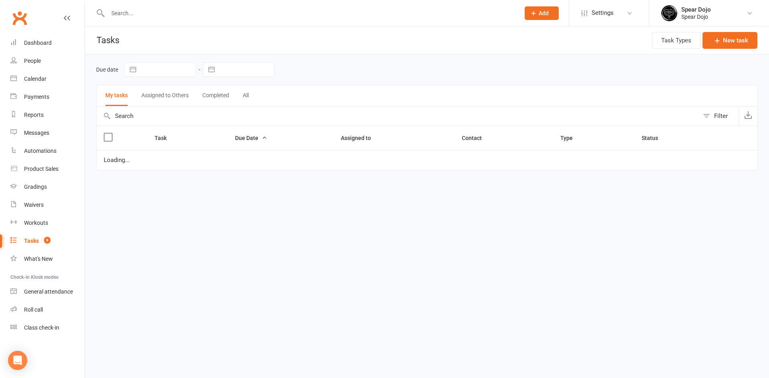
select select "started"
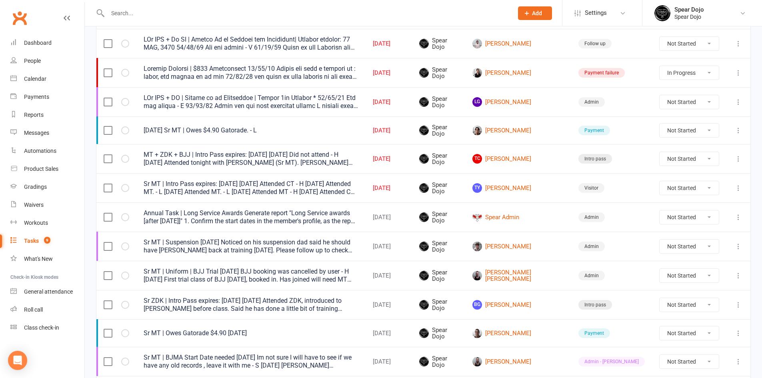
scroll to position [240, 0]
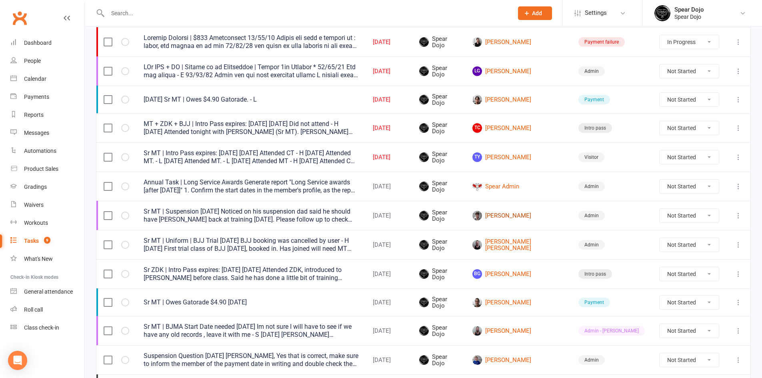
click at [526, 217] on link "[PERSON_NAME]" at bounding box center [519, 216] width 92 height 10
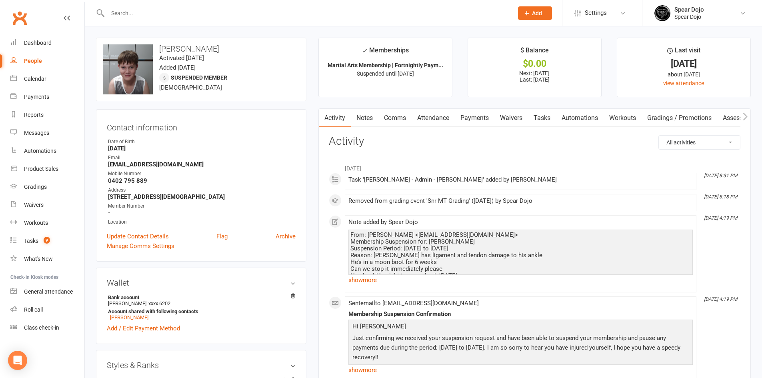
scroll to position [40, 0]
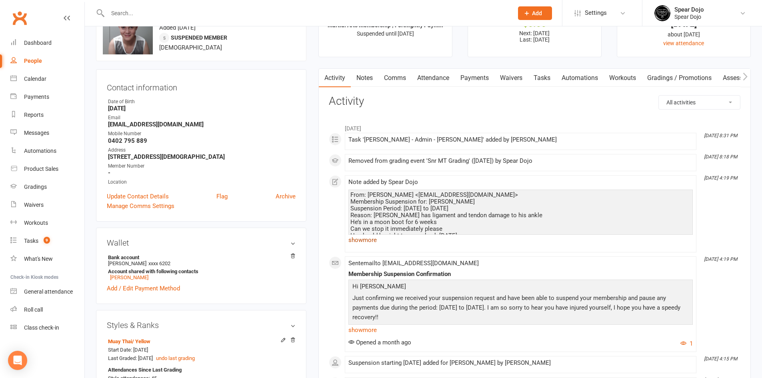
click at [357, 239] on link "show more" at bounding box center [521, 240] width 345 height 11
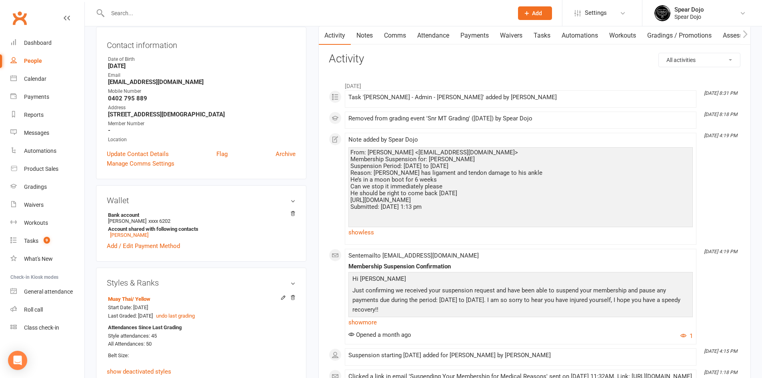
scroll to position [80, 0]
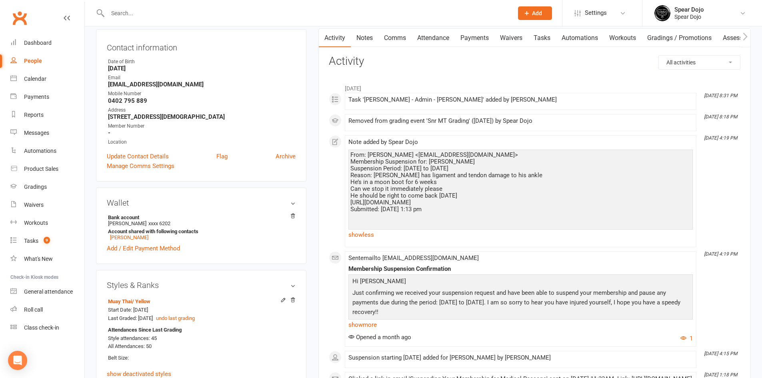
click at [568, 40] on link "Automations" at bounding box center [580, 38] width 48 height 18
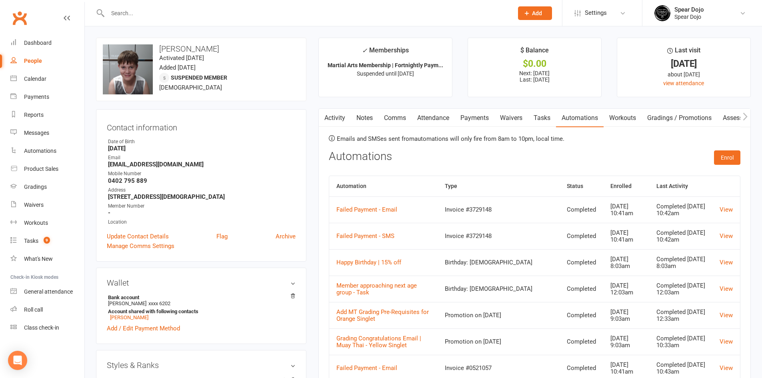
click at [401, 118] on link "Comms" at bounding box center [395, 118] width 33 height 18
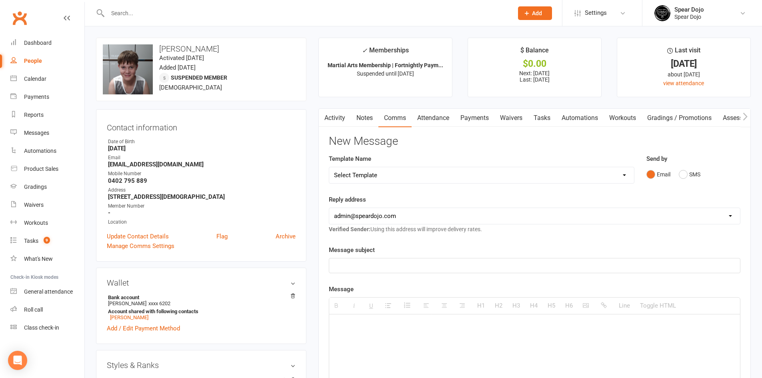
click at [326, 118] on icon "button" at bounding box center [323, 116] width 5 height 8
click at [344, 118] on link "Activity" at bounding box center [335, 118] width 32 height 18
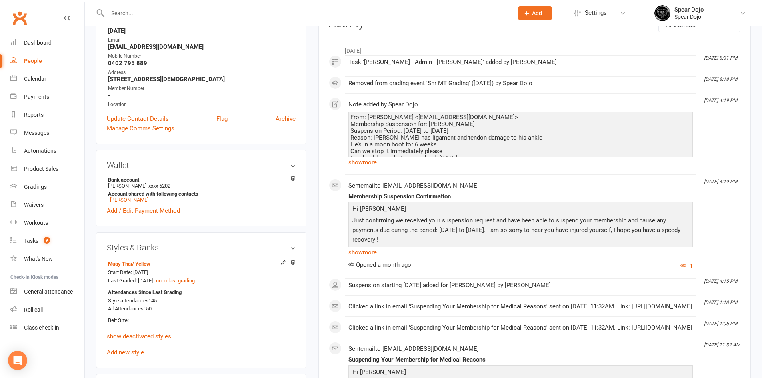
scroll to position [120, 0]
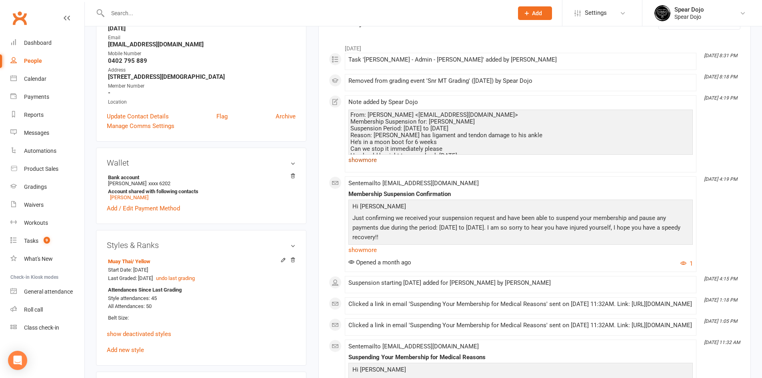
click at [363, 161] on link "show more" at bounding box center [521, 160] width 345 height 11
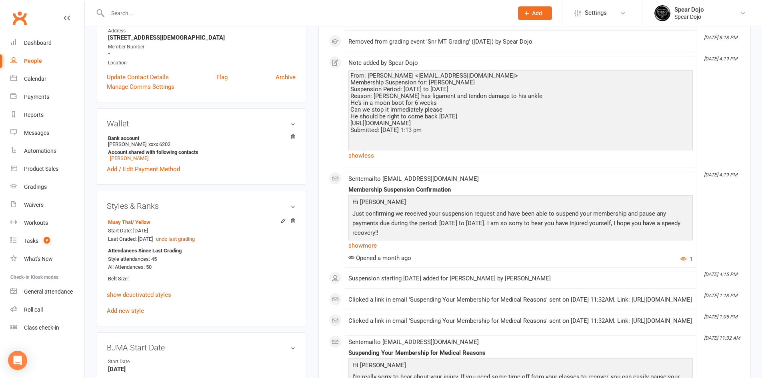
scroll to position [80, 0]
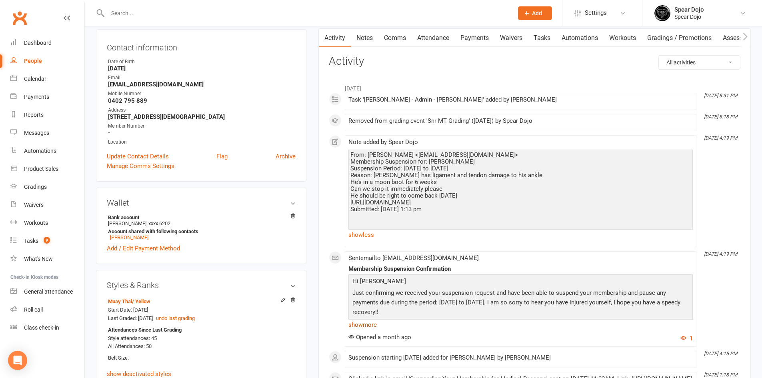
click at [369, 325] on link "show more" at bounding box center [521, 324] width 345 height 11
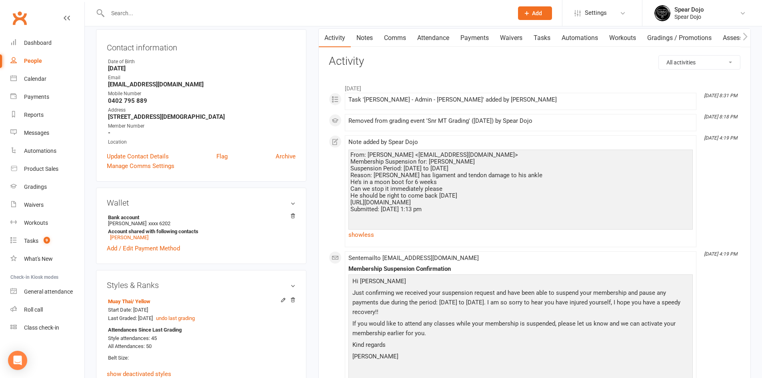
scroll to position [0, 0]
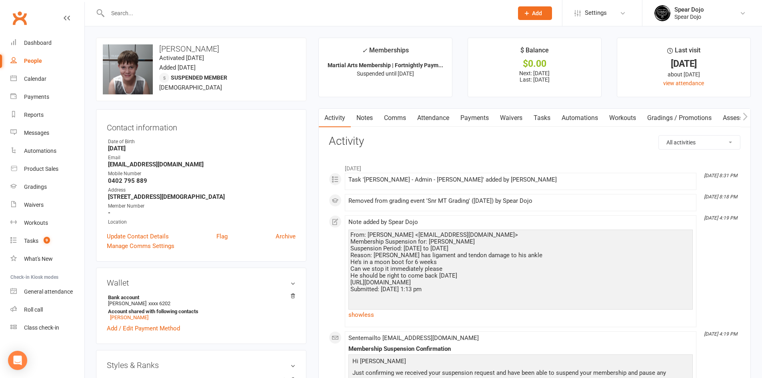
click at [207, 76] on span "Suspended member" at bounding box center [199, 77] width 56 height 6
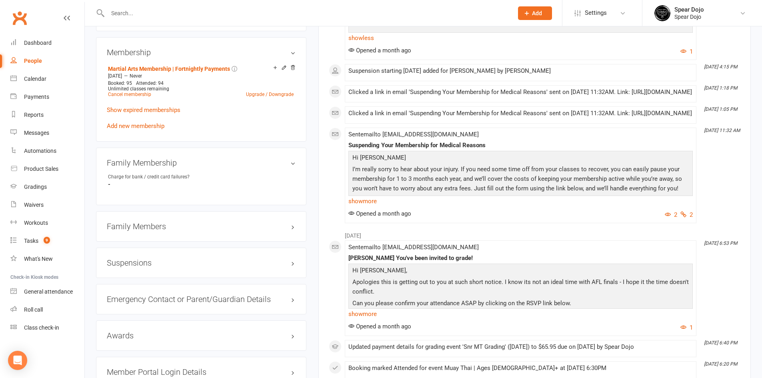
scroll to position [520, 0]
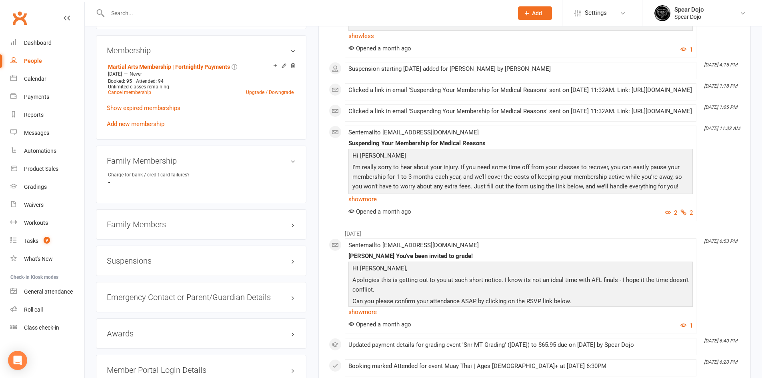
click at [208, 261] on h3 "Suspensions" at bounding box center [201, 261] width 189 height 9
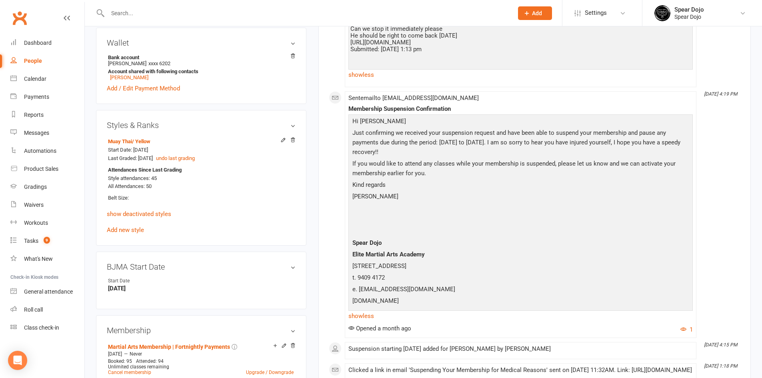
scroll to position [80, 0]
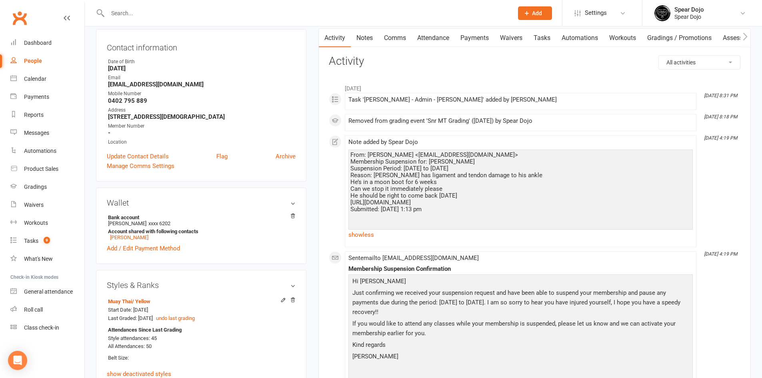
click at [480, 40] on link "Payments" at bounding box center [475, 38] width 40 height 18
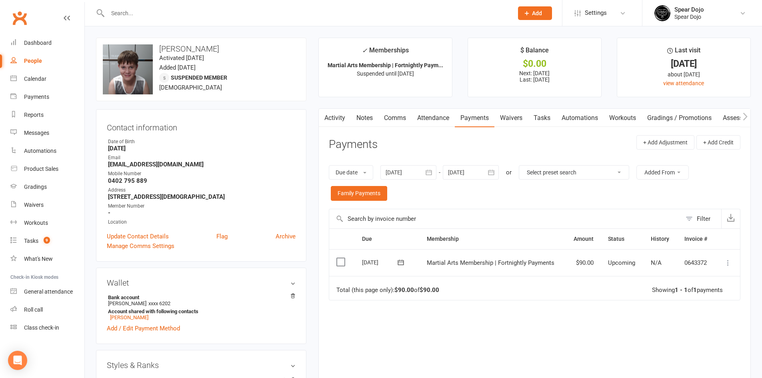
click at [505, 143] on header "Payments + Add Adjustment + Add Credit" at bounding box center [535, 146] width 412 height 22
click at [128, 12] on input "text" at bounding box center [306, 13] width 403 height 11
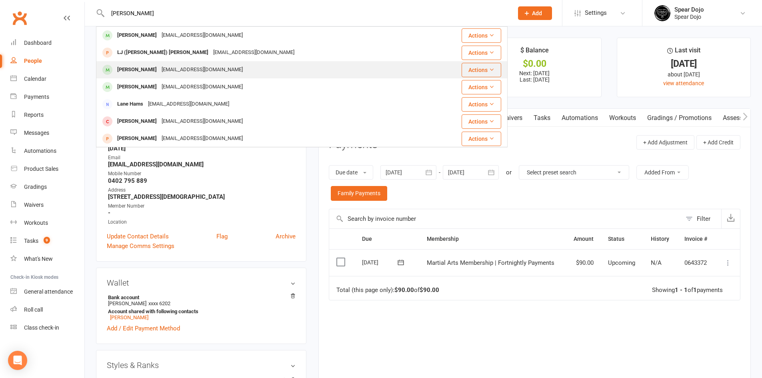
type input "lance"
click at [145, 64] on div "Lance Anderson sarahbrown2815@hotmail.com" at bounding box center [264, 70] width 335 height 16
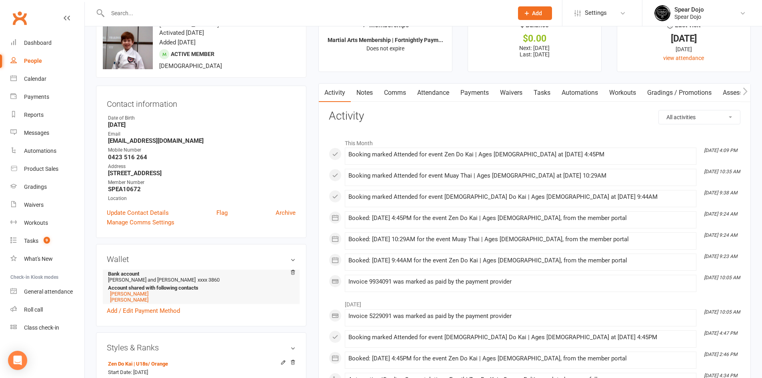
scroll to position [120, 0]
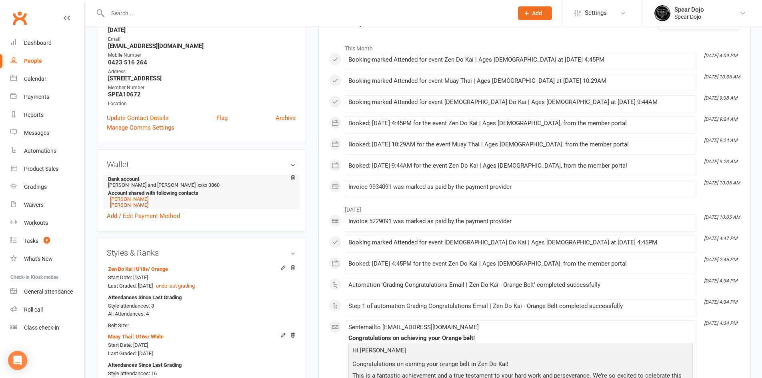
click at [141, 206] on link "[PERSON_NAME]" at bounding box center [129, 205] width 38 height 6
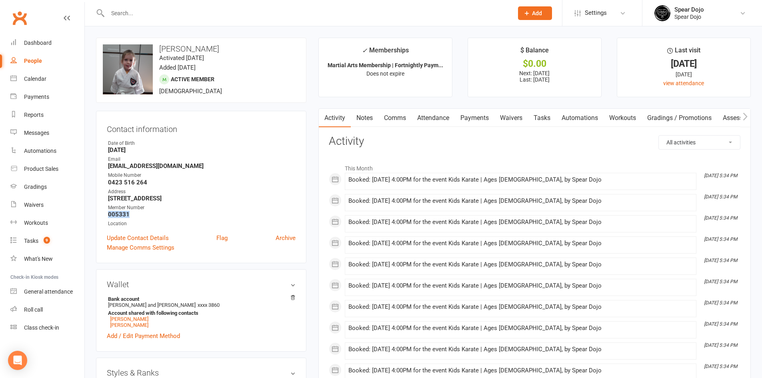
drag, startPoint x: 134, startPoint y: 213, endPoint x: 107, endPoint y: 213, distance: 26.8
click at [107, 213] on li "Member Number 005331" at bounding box center [201, 211] width 189 height 14
copy strong "005331"
click at [142, 240] on link "Update Contact Details" at bounding box center [138, 238] width 62 height 10
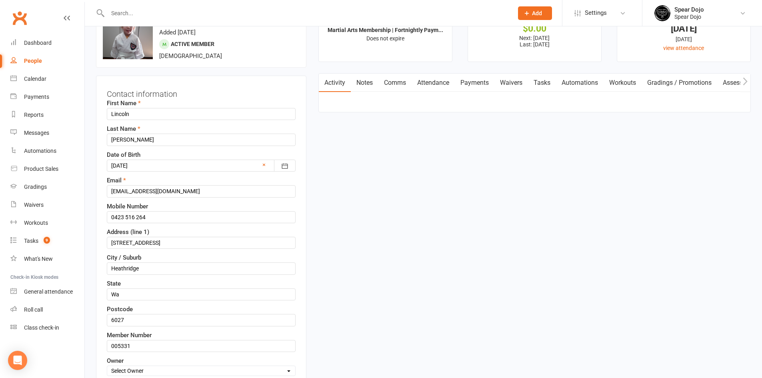
scroll to position [38, 0]
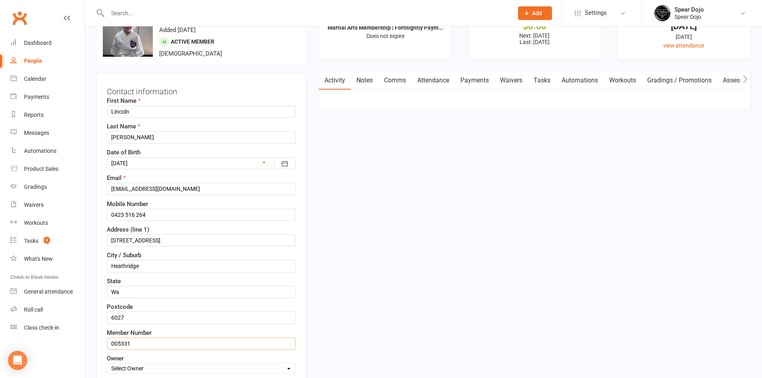
drag, startPoint x: 129, startPoint y: 343, endPoint x: 111, endPoint y: 342, distance: 18.0
click at [111, 342] on input "005331" at bounding box center [201, 344] width 189 height 12
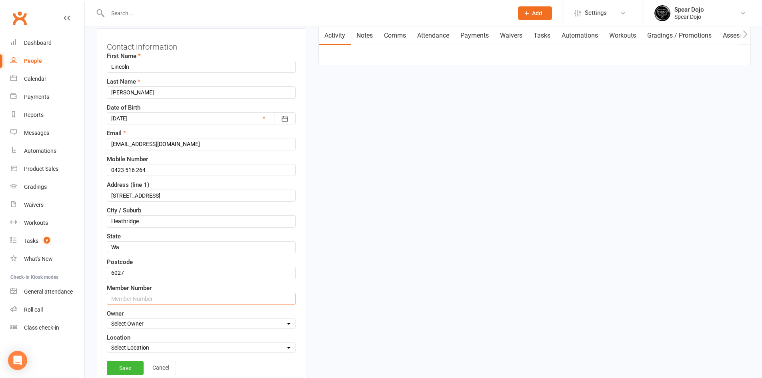
scroll to position [198, 0]
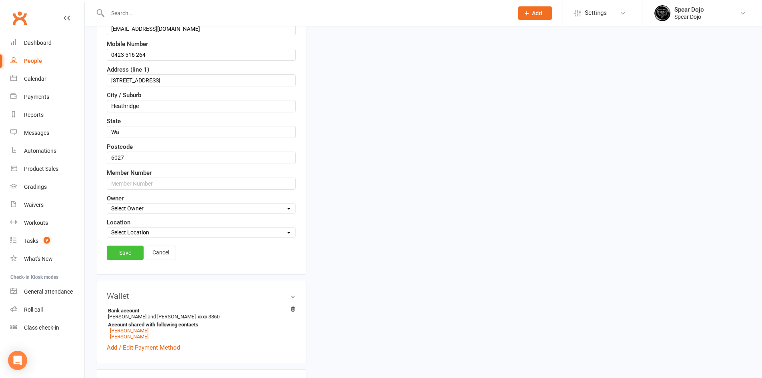
click at [127, 255] on link "Save" at bounding box center [125, 253] width 37 height 14
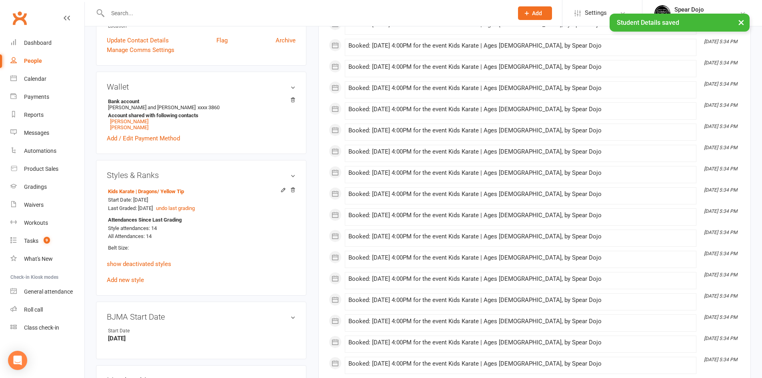
click at [130, 14] on div "× Student Details saved" at bounding box center [376, 14] width 752 height 0
click at [132, 12] on input "text" at bounding box center [306, 13] width 403 height 11
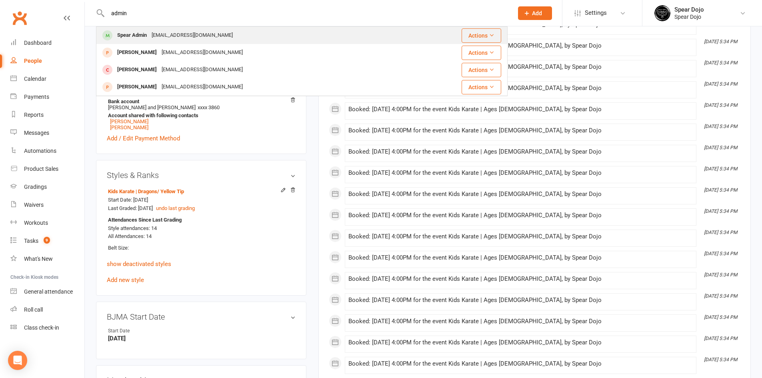
type input "admin"
click at [129, 34] on div "Spear Admin" at bounding box center [132, 36] width 34 height 12
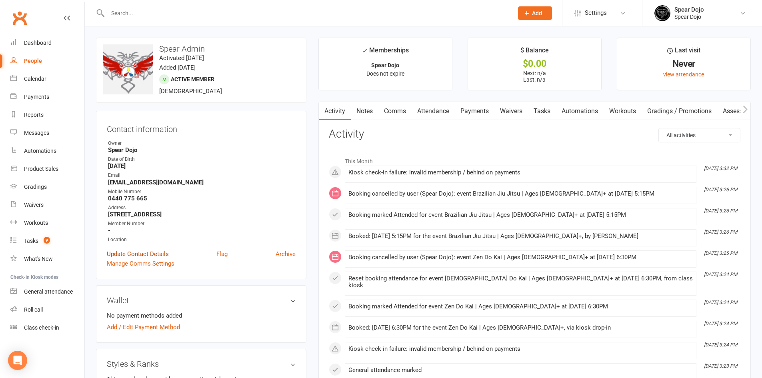
click at [142, 252] on link "Update Contact Details" at bounding box center [138, 254] width 62 height 10
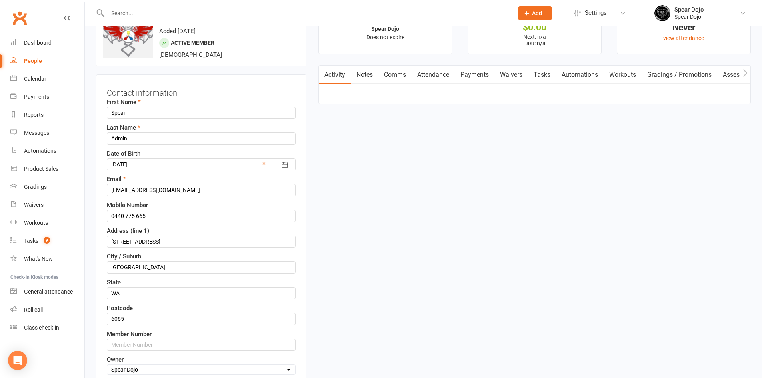
scroll to position [38, 0]
click at [126, 342] on input "text" at bounding box center [201, 344] width 189 height 12
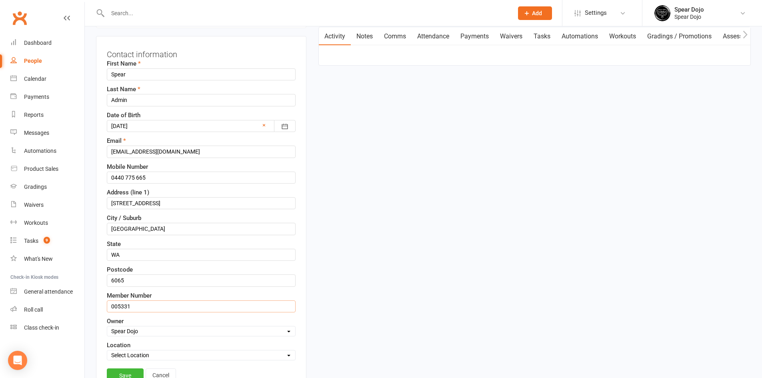
scroll to position [158, 0]
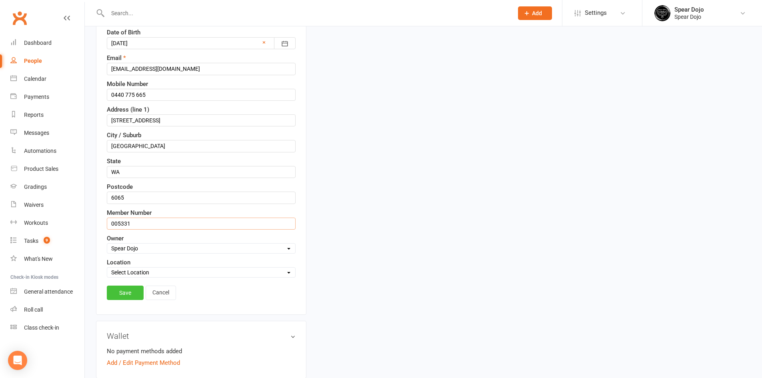
type input "005331"
click at [124, 291] on link "Save" at bounding box center [125, 293] width 37 height 14
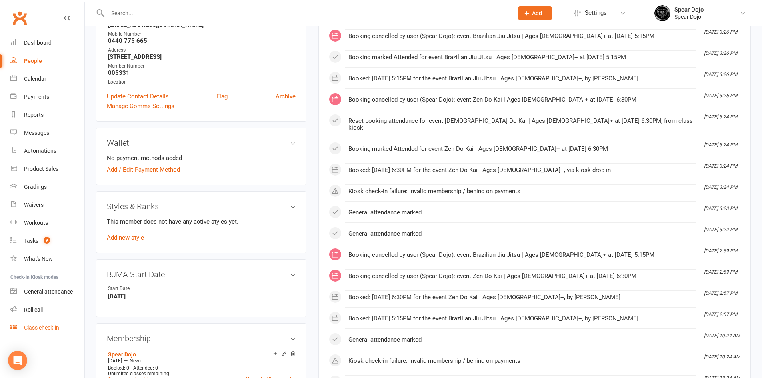
click at [52, 327] on div "Class check-in" at bounding box center [41, 328] width 35 height 6
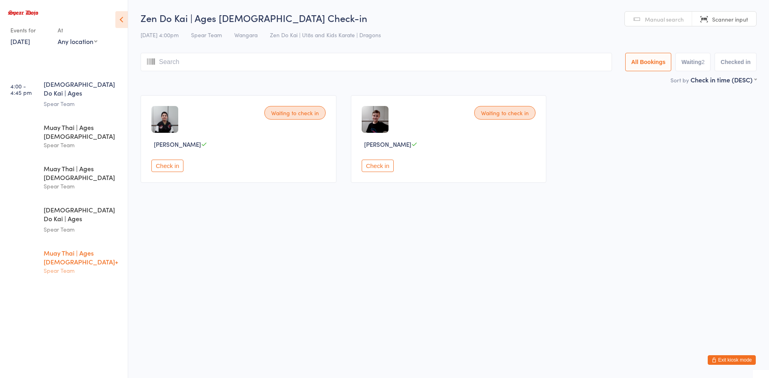
click at [100, 249] on div "Muay Thai | Ages [DEMOGRAPHIC_DATA]+" at bounding box center [82, 258] width 77 height 18
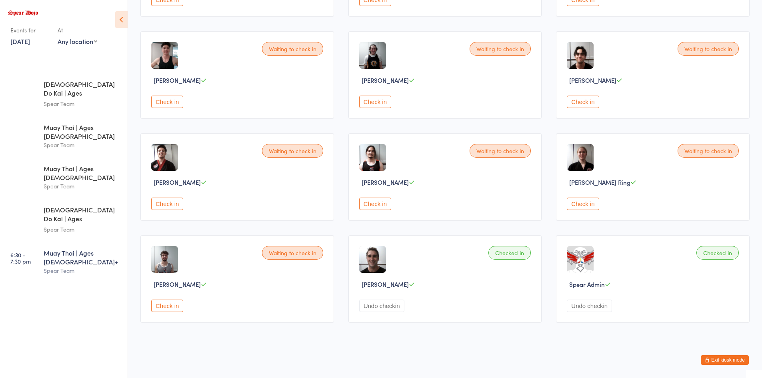
scroll to position [167, 0]
click at [377, 306] on button "Undo checkin" at bounding box center [381, 305] width 45 height 12
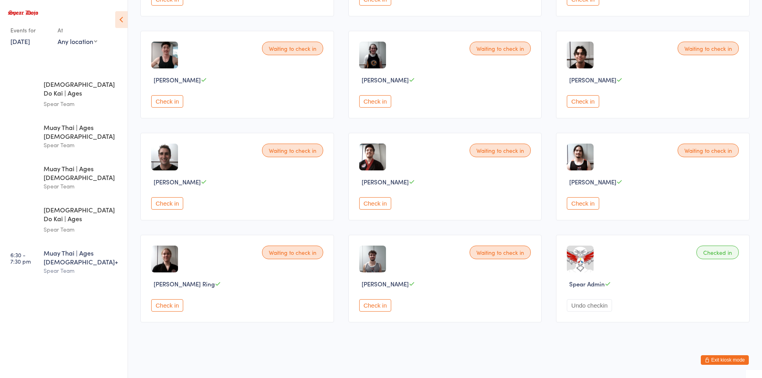
click at [586, 309] on button "Undo checkin" at bounding box center [589, 305] width 45 height 12
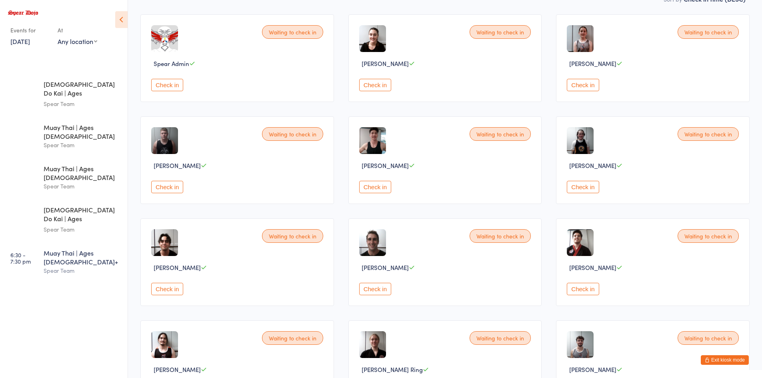
scroll to position [0, 0]
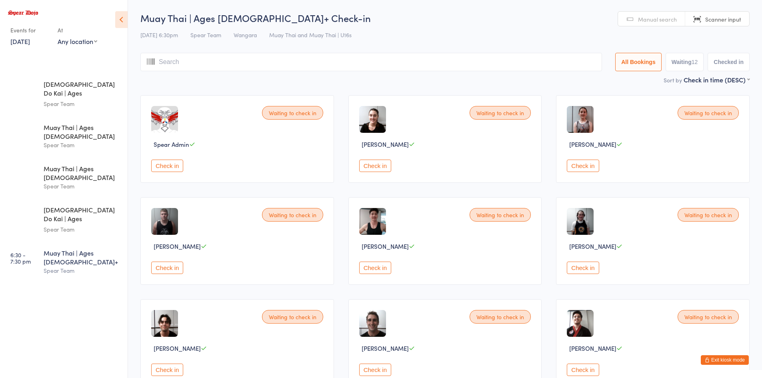
click at [167, 122] on img at bounding box center [164, 119] width 27 height 27
click at [737, 359] on button "Exit kiosk mode" at bounding box center [725, 360] width 48 height 10
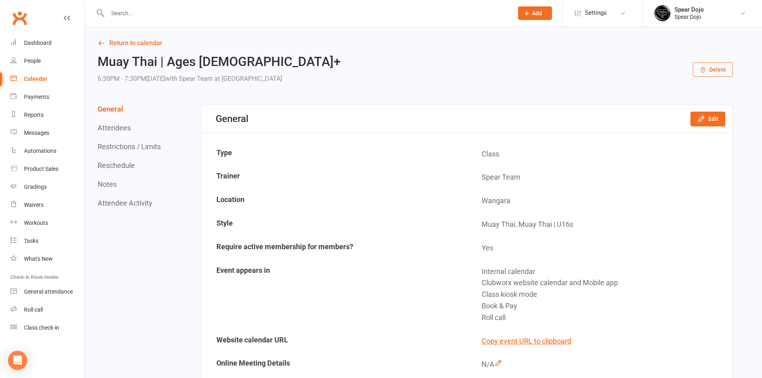
click at [135, 17] on input "text" at bounding box center [306, 13] width 403 height 11
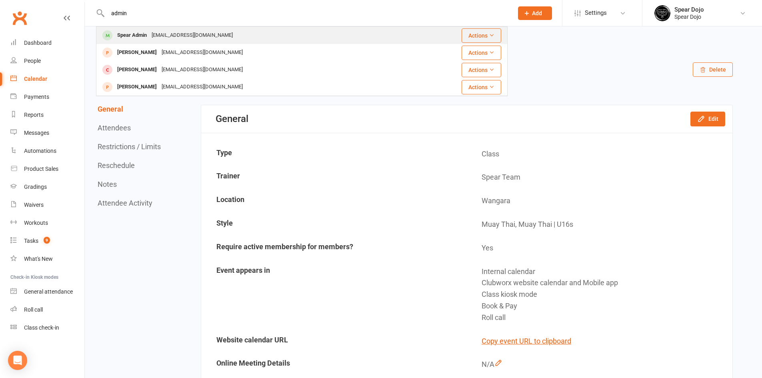
type input "admin"
click at [138, 33] on div "Spear Admin" at bounding box center [132, 36] width 34 height 12
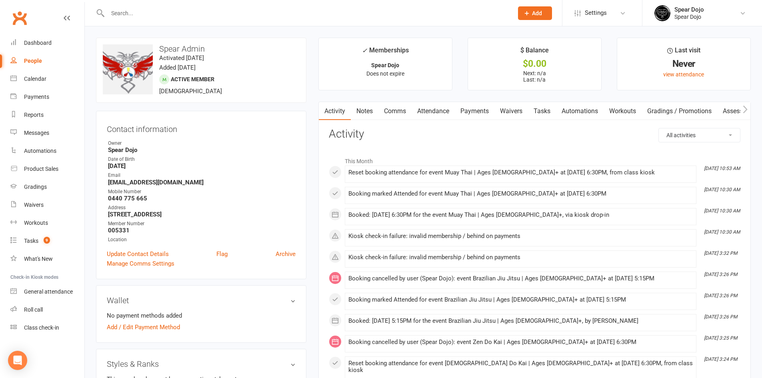
click at [363, 113] on link "Notes" at bounding box center [365, 111] width 28 height 18
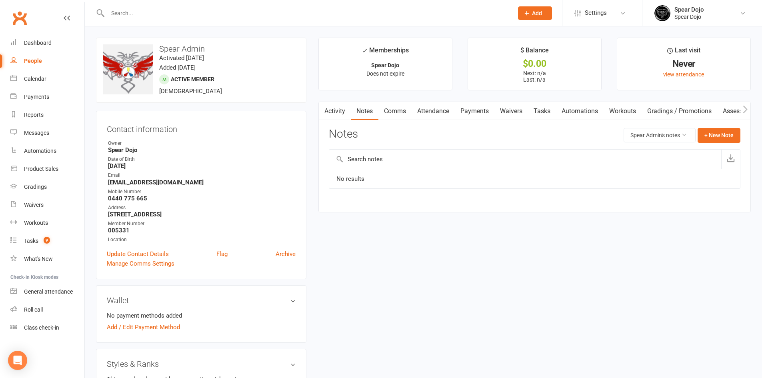
click at [550, 109] on link "Tasks" at bounding box center [542, 111] width 28 height 18
select select "incomplete"
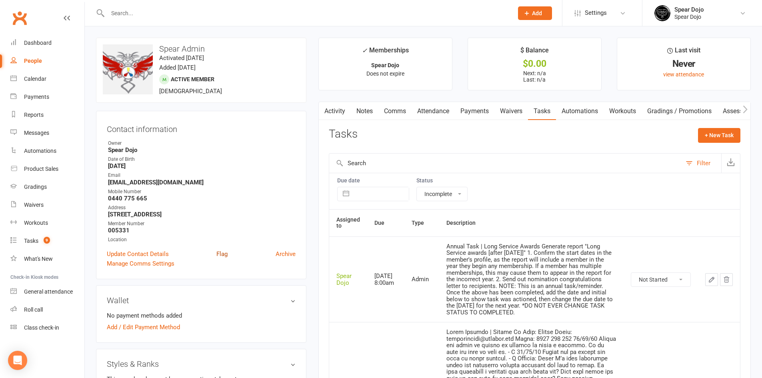
click at [221, 249] on link "Flag" at bounding box center [222, 254] width 11 height 10
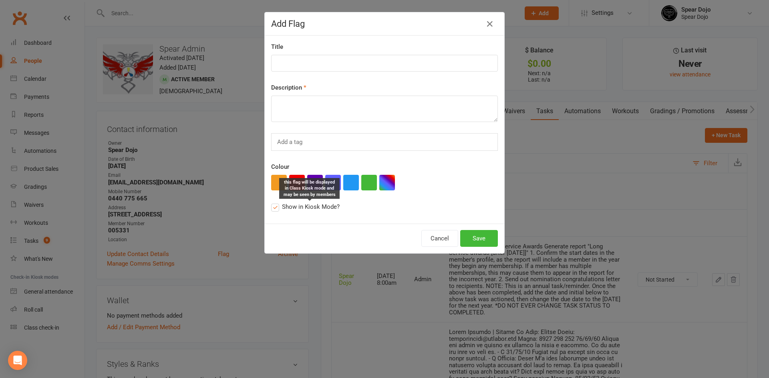
drag, startPoint x: 342, startPoint y: 211, endPoint x: 280, endPoint y: 203, distance: 62.5
click at [280, 203] on div "Show in Kiosk Mode? this flag will be displayed in Class Kiosk mode and may be …" at bounding box center [384, 207] width 227 height 10
click at [578, 149] on div "Add Flag Title Description Add a tag Colour Show in Kiosk Mode? Cancel Save" at bounding box center [384, 189] width 769 height 378
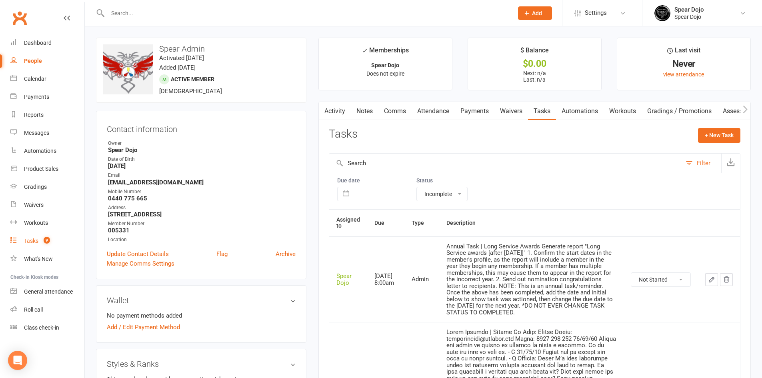
click at [30, 239] on div "Tasks" at bounding box center [31, 241] width 14 height 6
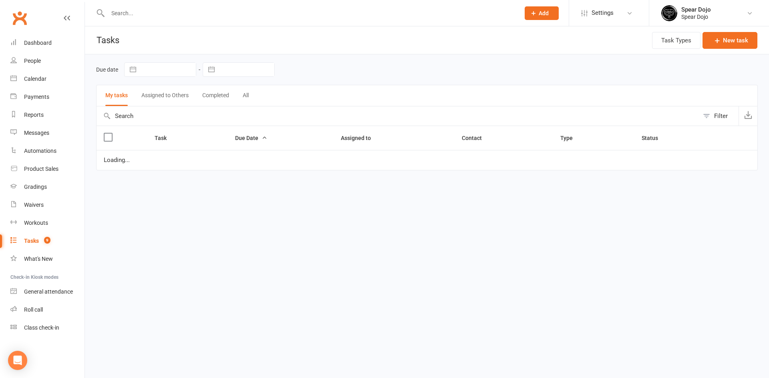
select select "started"
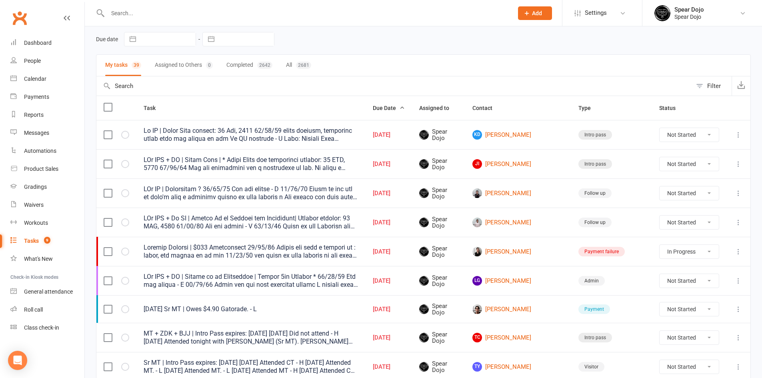
scroll to position [120, 0]
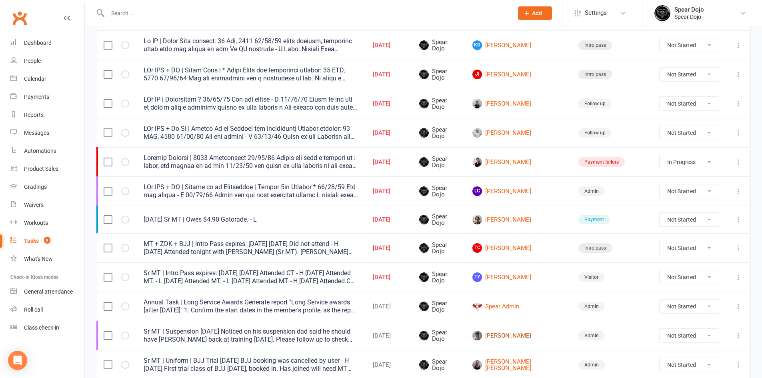
click at [531, 336] on link "[PERSON_NAME]" at bounding box center [519, 336] width 92 height 10
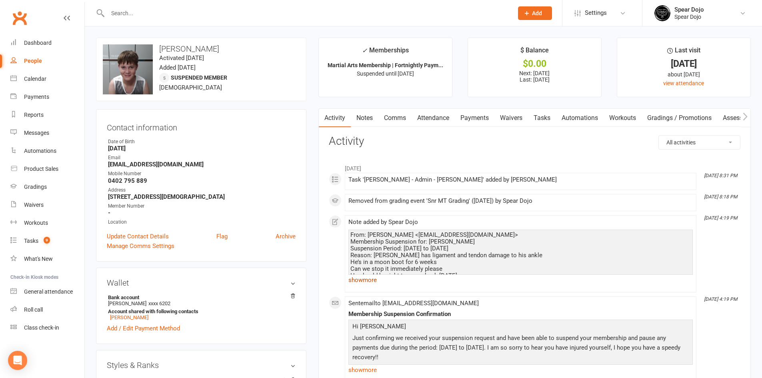
click at [374, 281] on link "show more" at bounding box center [521, 280] width 345 height 11
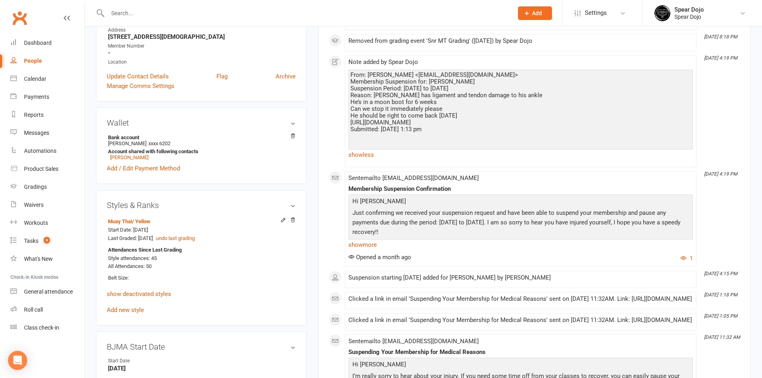
scroll to position [40, 0]
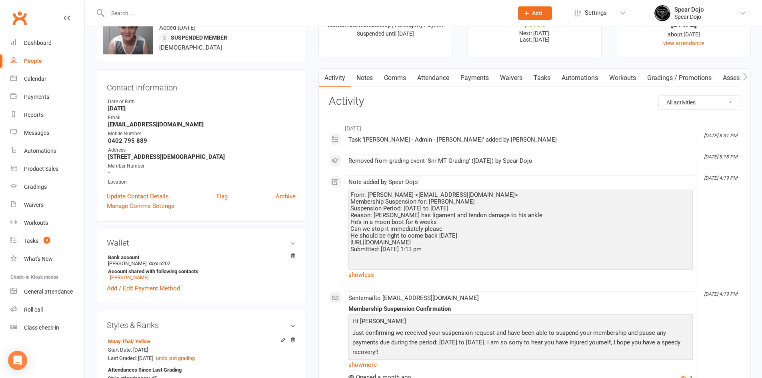
click at [361, 80] on link "Notes" at bounding box center [365, 78] width 28 height 18
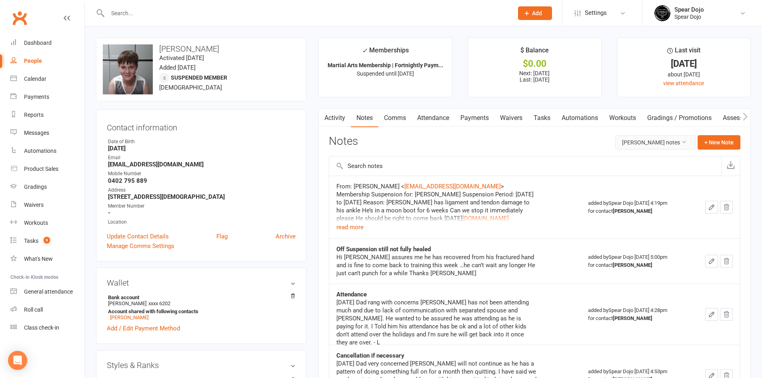
click at [681, 141] on button "[PERSON_NAME] notes" at bounding box center [656, 142] width 80 height 14
click at [372, 167] on input "text" at bounding box center [525, 166] width 392 height 19
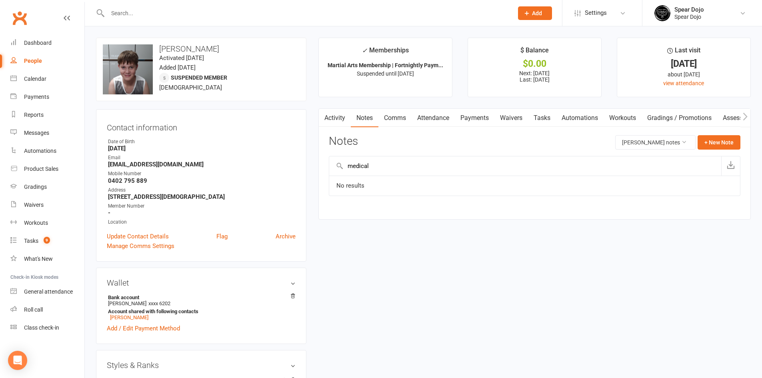
type input "medical"
click at [431, 142] on div "Notes [PERSON_NAME] notes + New Note" at bounding box center [535, 145] width 412 height 21
click at [335, 118] on link "Activity" at bounding box center [335, 118] width 32 height 18
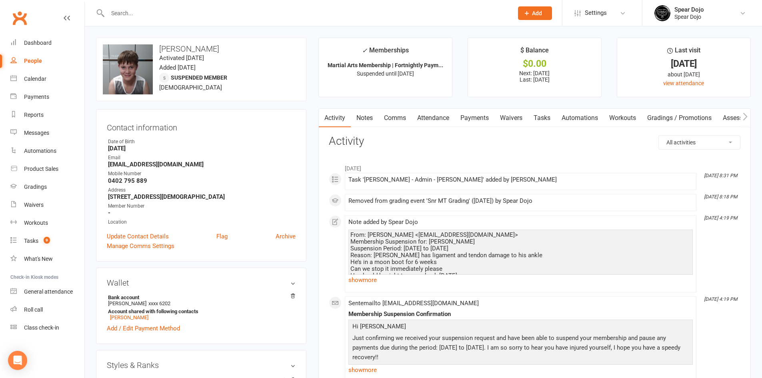
scroll to position [160, 0]
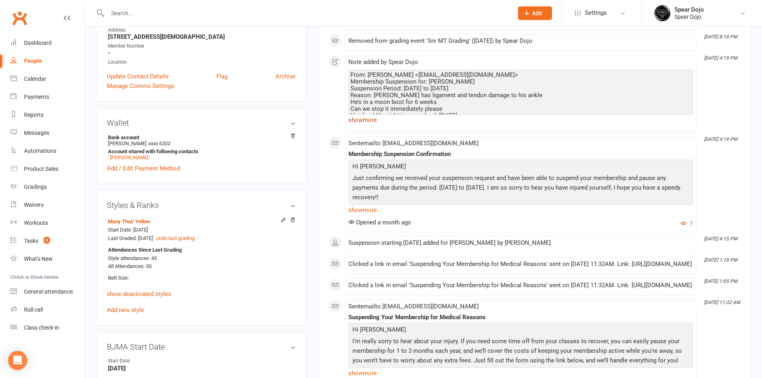
click at [366, 120] on link "show more" at bounding box center [521, 119] width 345 height 11
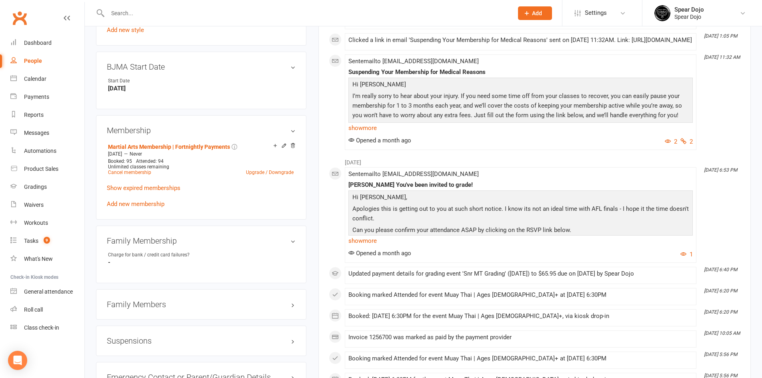
scroll to position [520, 0]
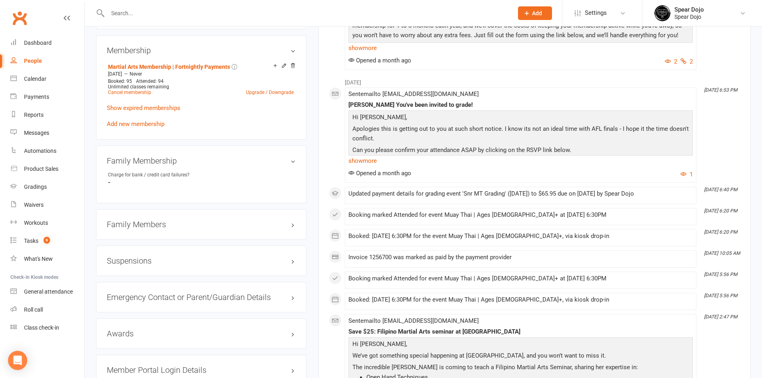
click at [149, 264] on h3 "Suspensions" at bounding box center [201, 261] width 189 height 9
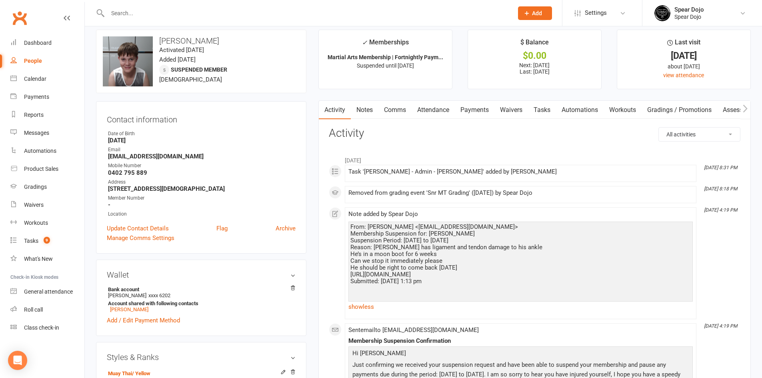
scroll to position [0, 0]
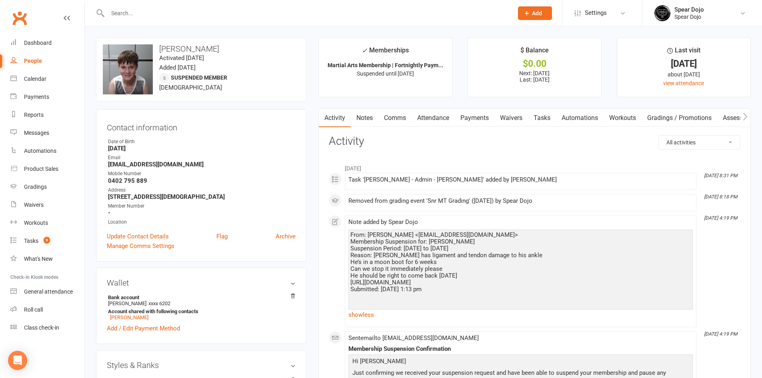
click at [539, 117] on link "Tasks" at bounding box center [542, 118] width 28 height 18
select select "incomplete"
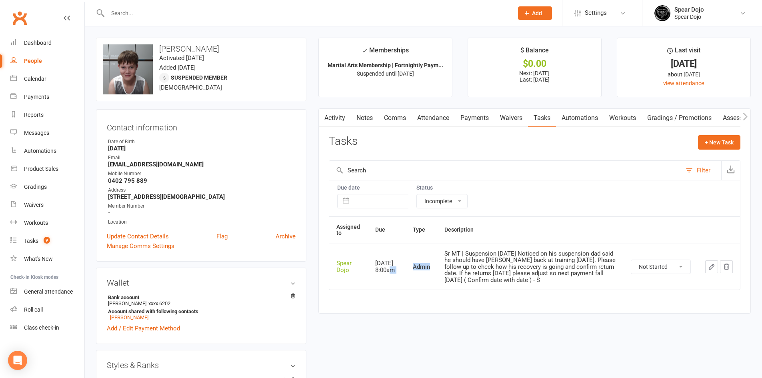
drag, startPoint x: 433, startPoint y: 267, endPoint x: 404, endPoint y: 267, distance: 28.8
click at [404, 267] on tr "Spear Dojo [DATE] 8:00am Admin Sr MT | Suspension [DATE] Noticed on his suspens…" at bounding box center [534, 267] width 411 height 46
click at [425, 247] on td "Admin" at bounding box center [422, 267] width 32 height 46
click at [30, 240] on div "Tasks" at bounding box center [31, 241] width 14 height 6
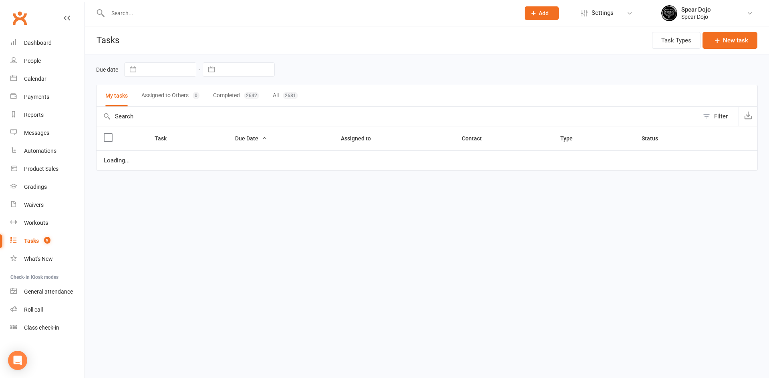
select select "started"
